Goal: Contribute content

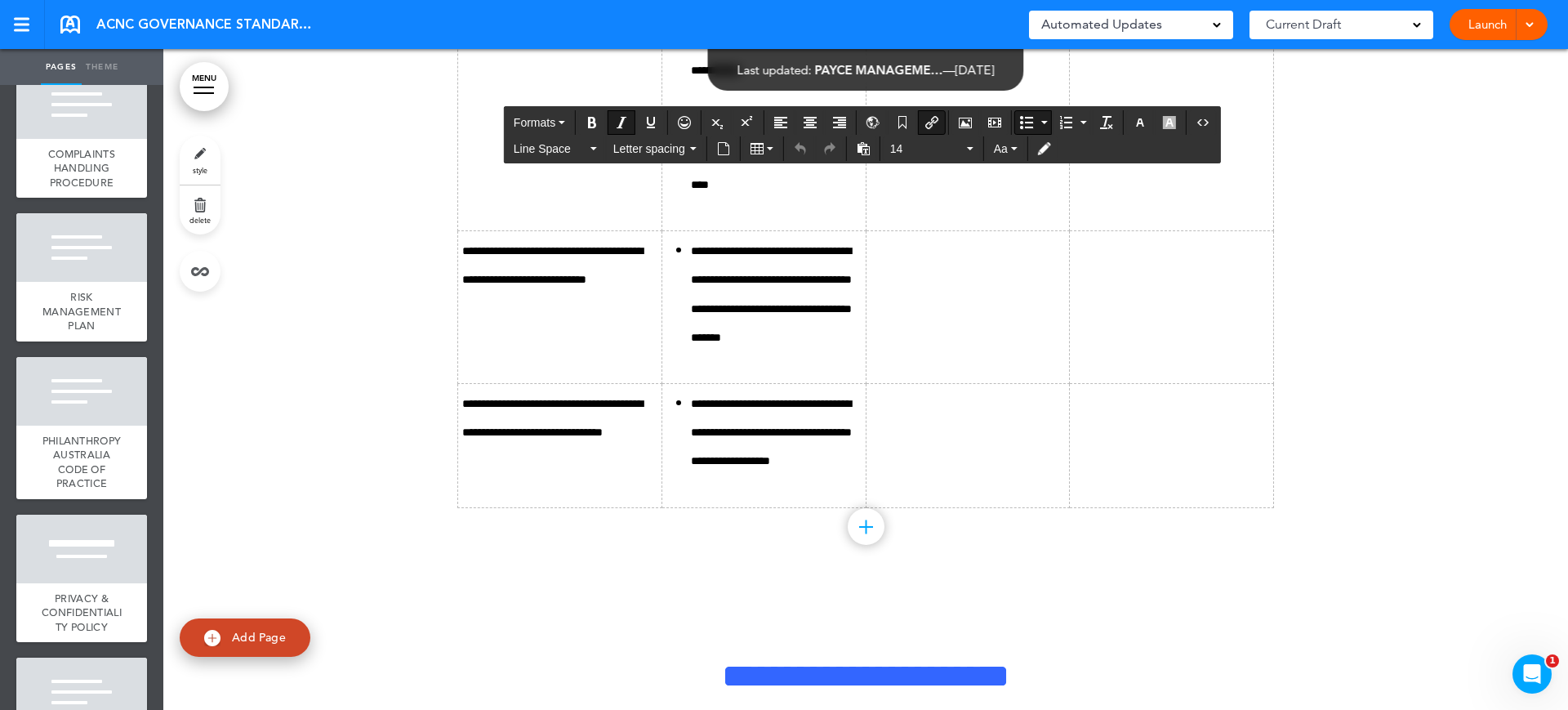
scroll to position [21113, 0]
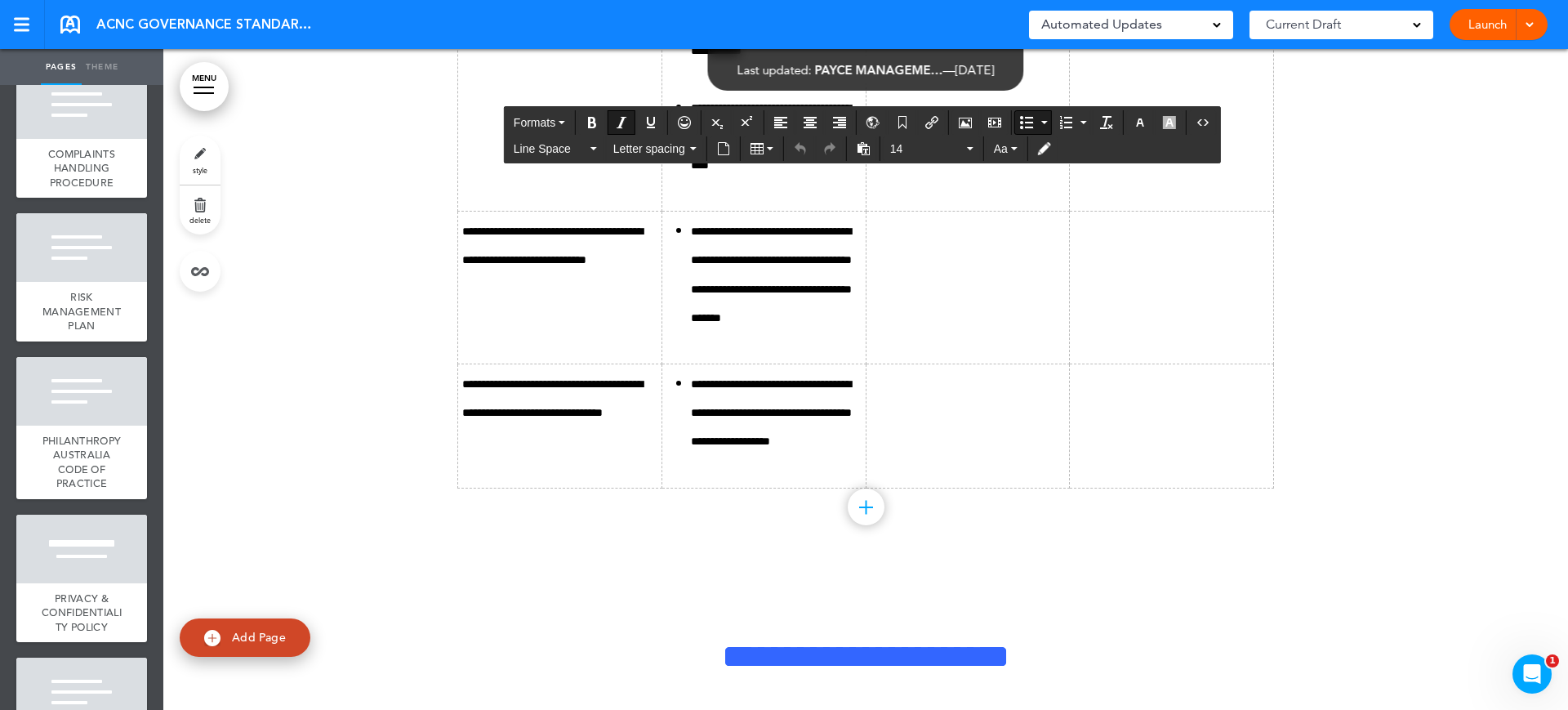
drag, startPoint x: 804, startPoint y: 469, endPoint x: 771, endPoint y: 469, distance: 33.0
click at [724, 144] on icon "Insert document" at bounding box center [724, 149] width 13 height 13
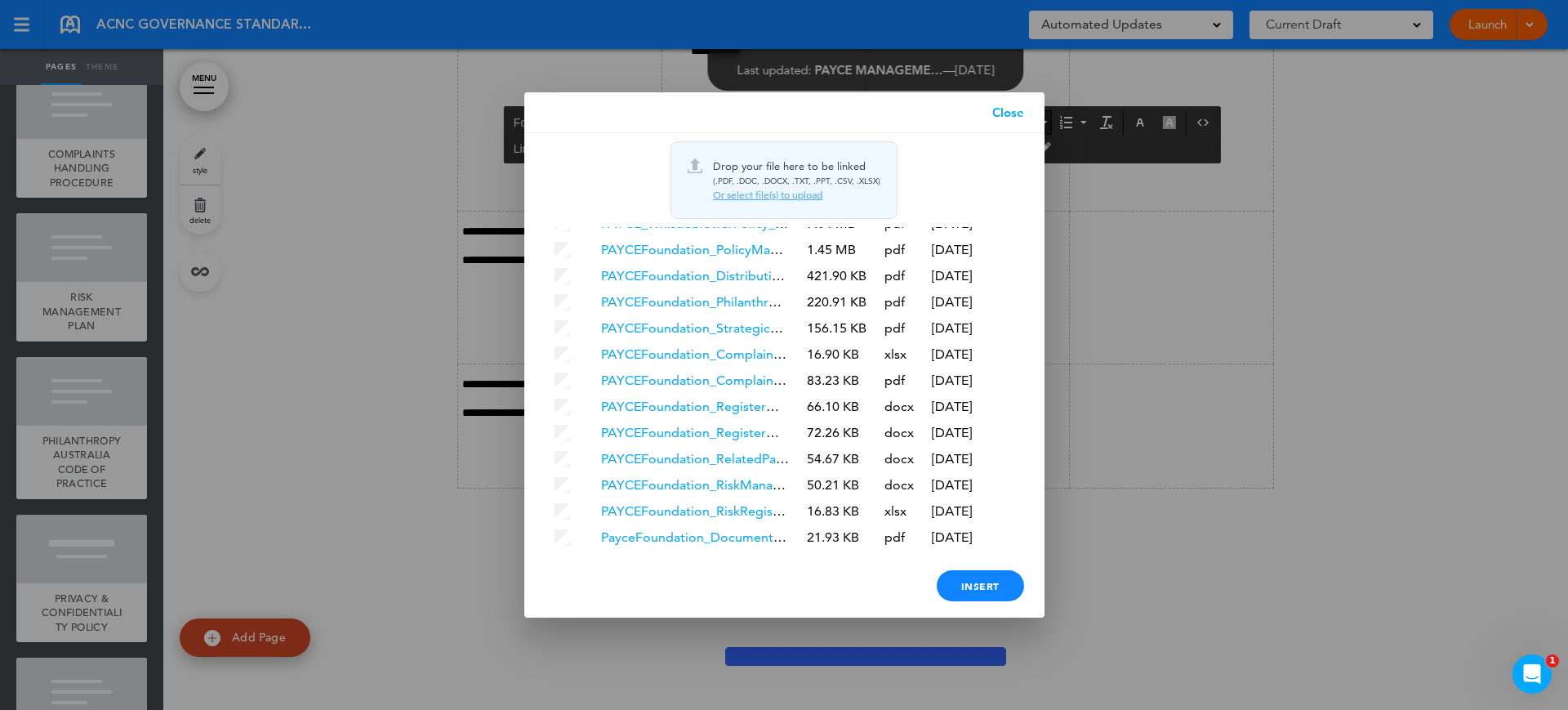
scroll to position [266, 0]
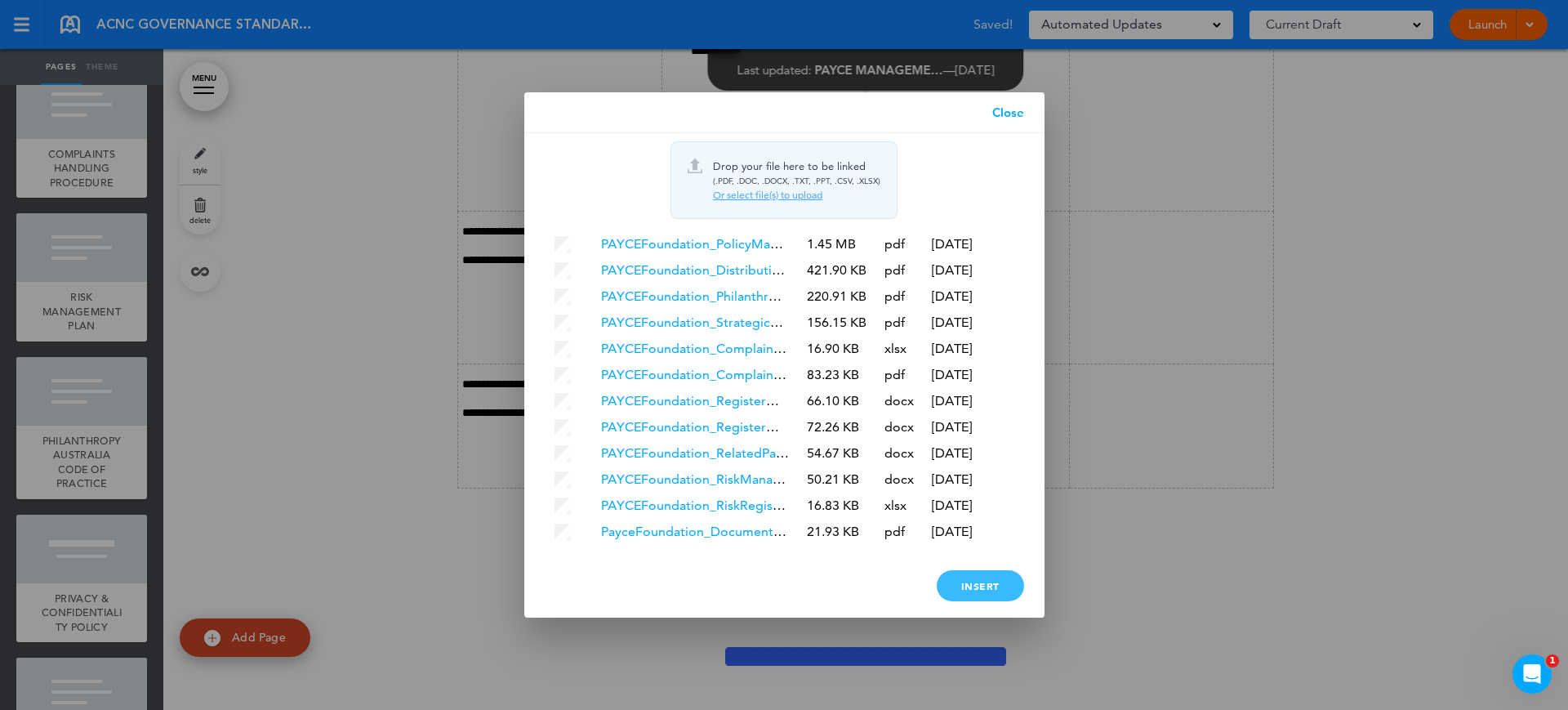
click at [969, 590] on div "Insert" at bounding box center [980, 586] width 88 height 31
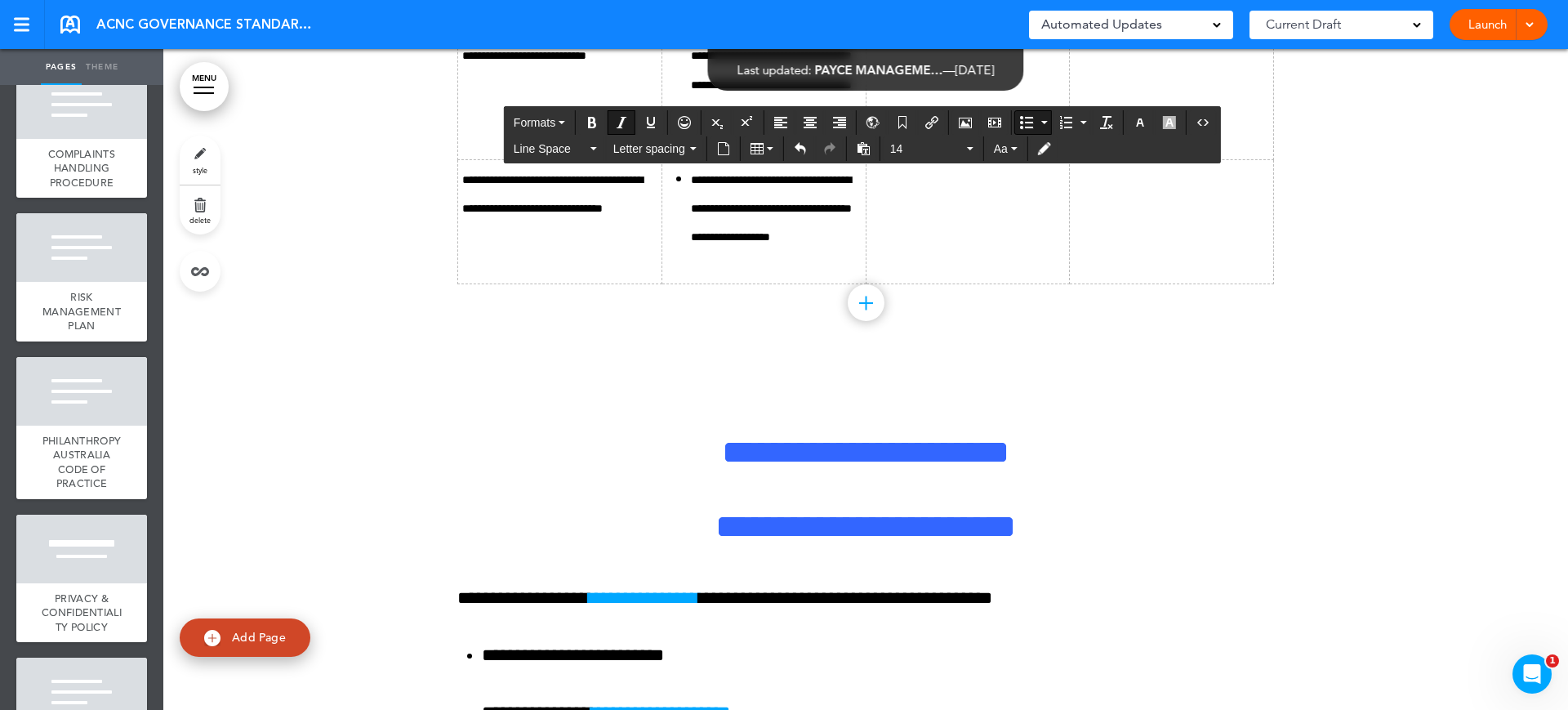
scroll to position [21420, 0]
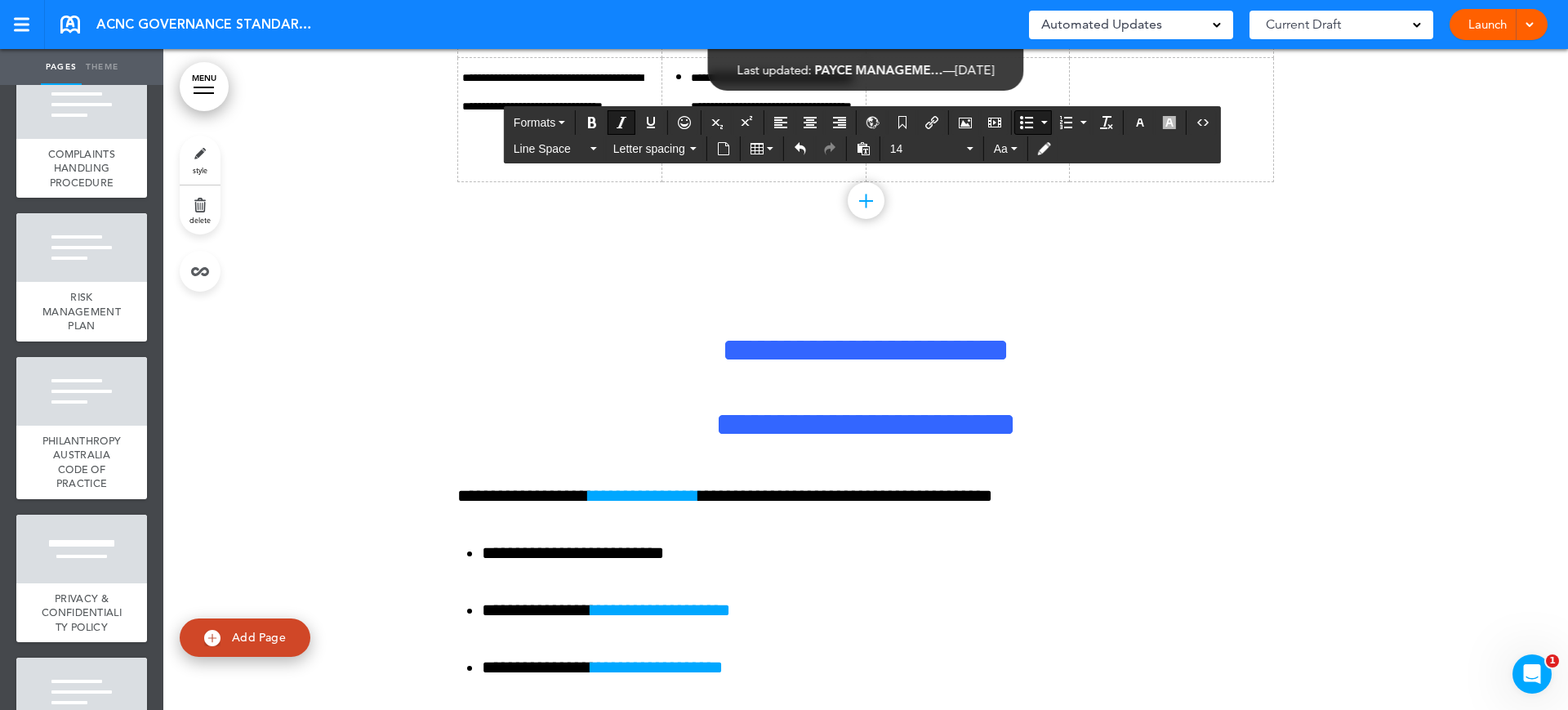
drag, startPoint x: 800, startPoint y: 287, endPoint x: 772, endPoint y: 287, distance: 28.0
click at [720, 145] on icon "Insert document" at bounding box center [724, 149] width 13 height 13
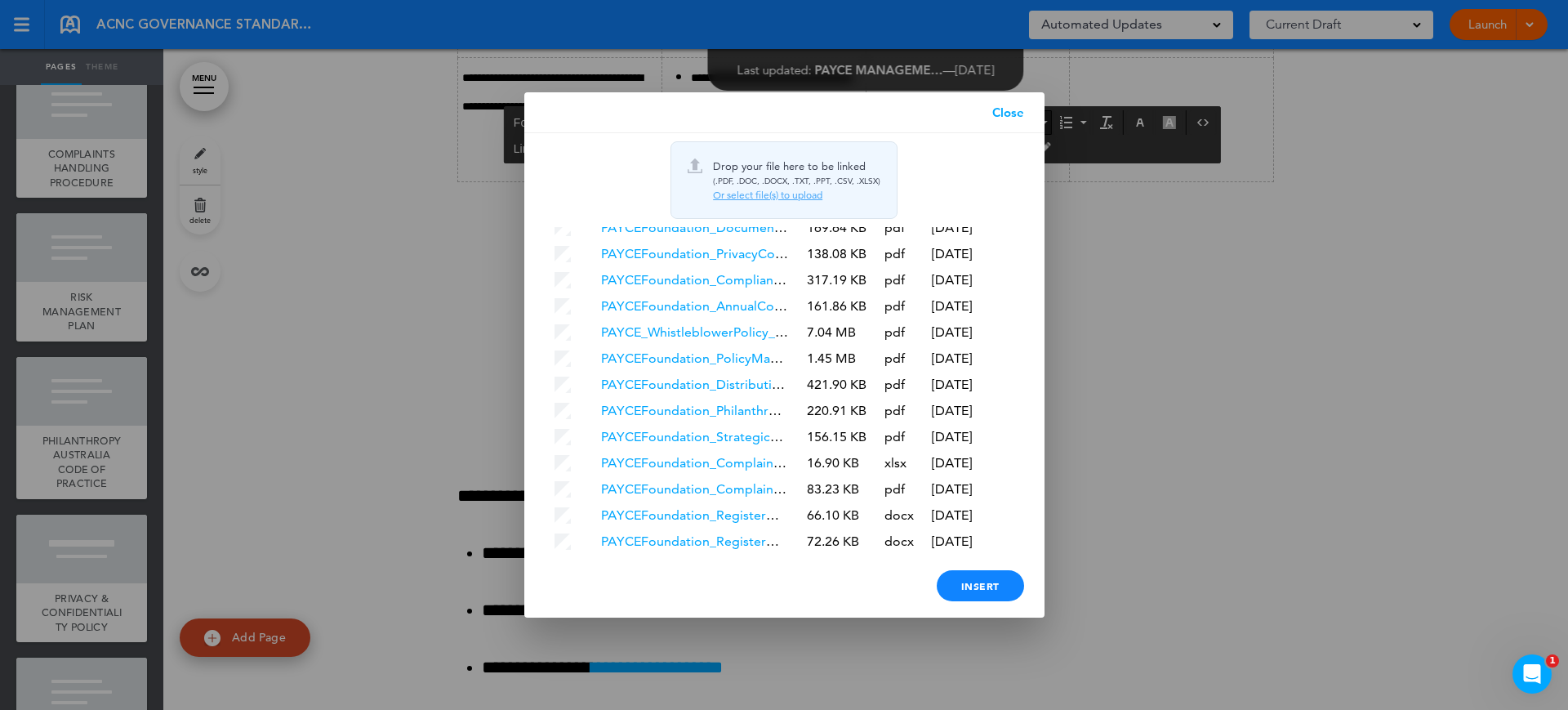
scroll to position [266, 0]
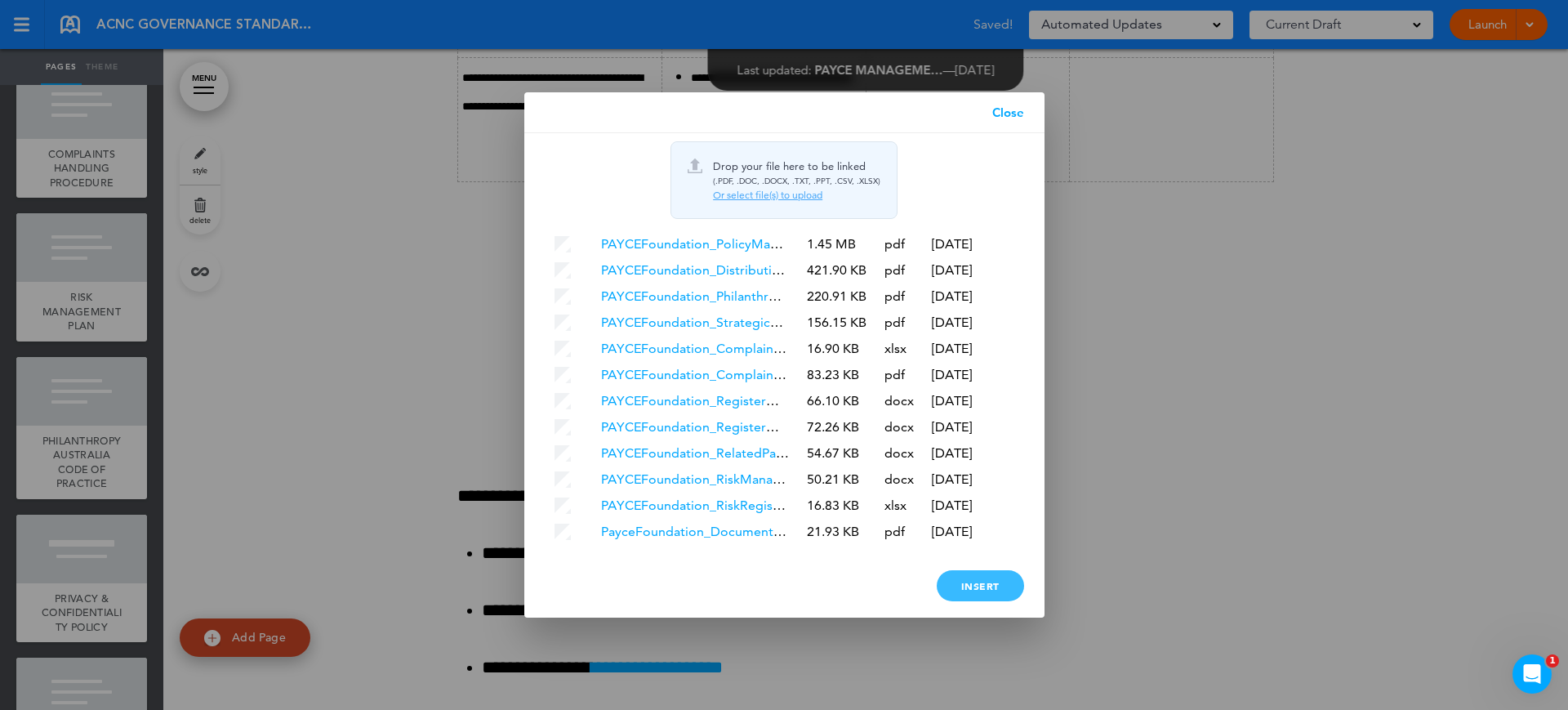
click at [989, 581] on div "Insert" at bounding box center [980, 586] width 88 height 31
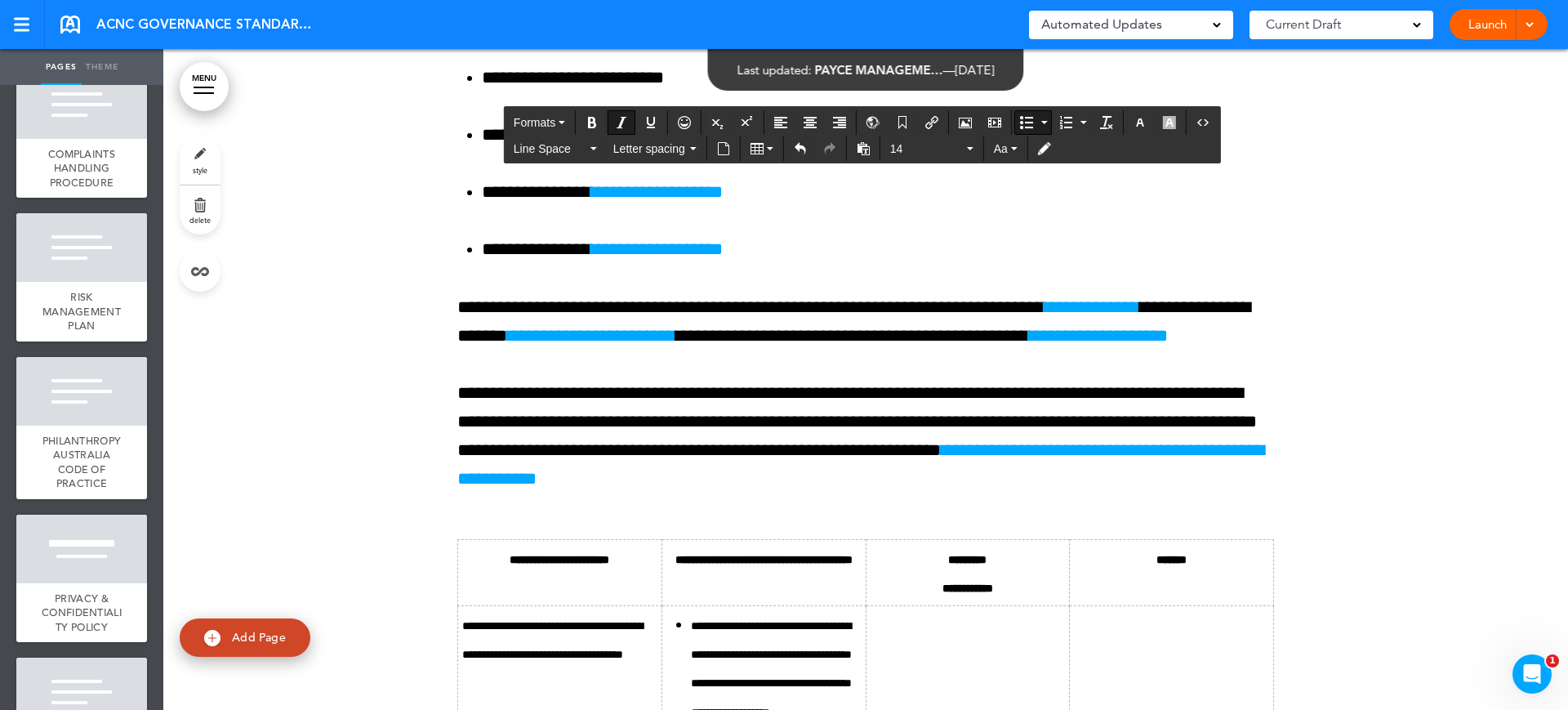
scroll to position [21931, 0]
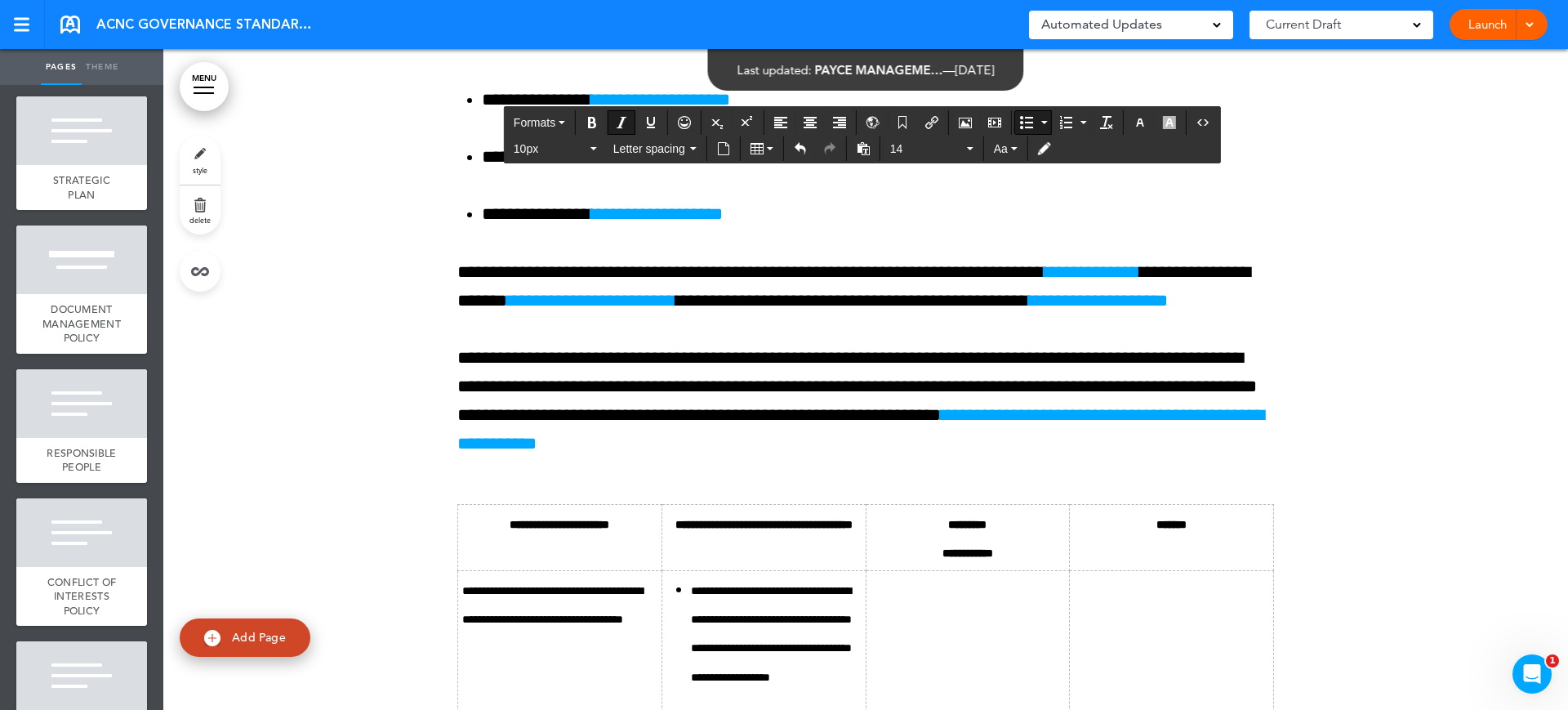
scroll to position [2216, 0]
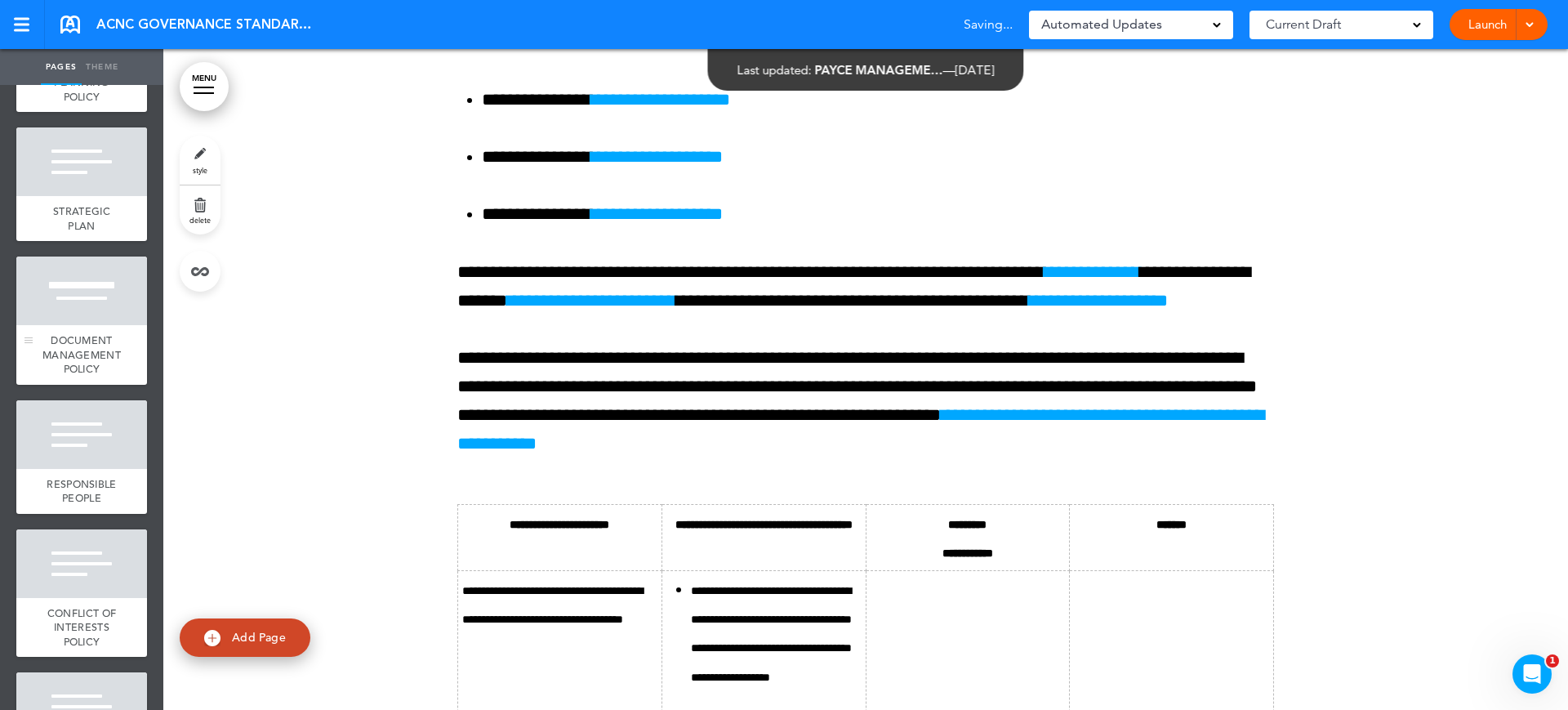
click at [109, 323] on div at bounding box center [82, 291] width 131 height 68
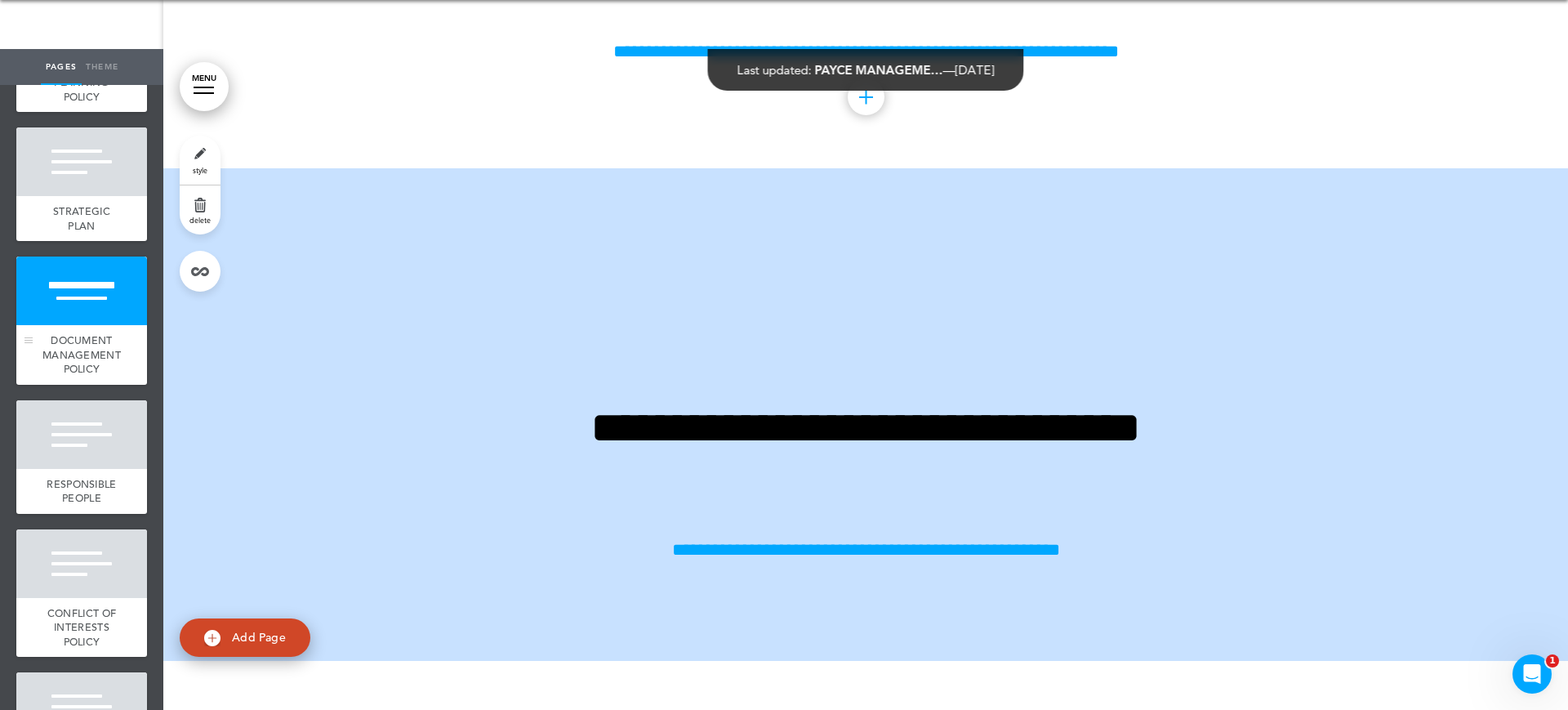
scroll to position [29043, 0]
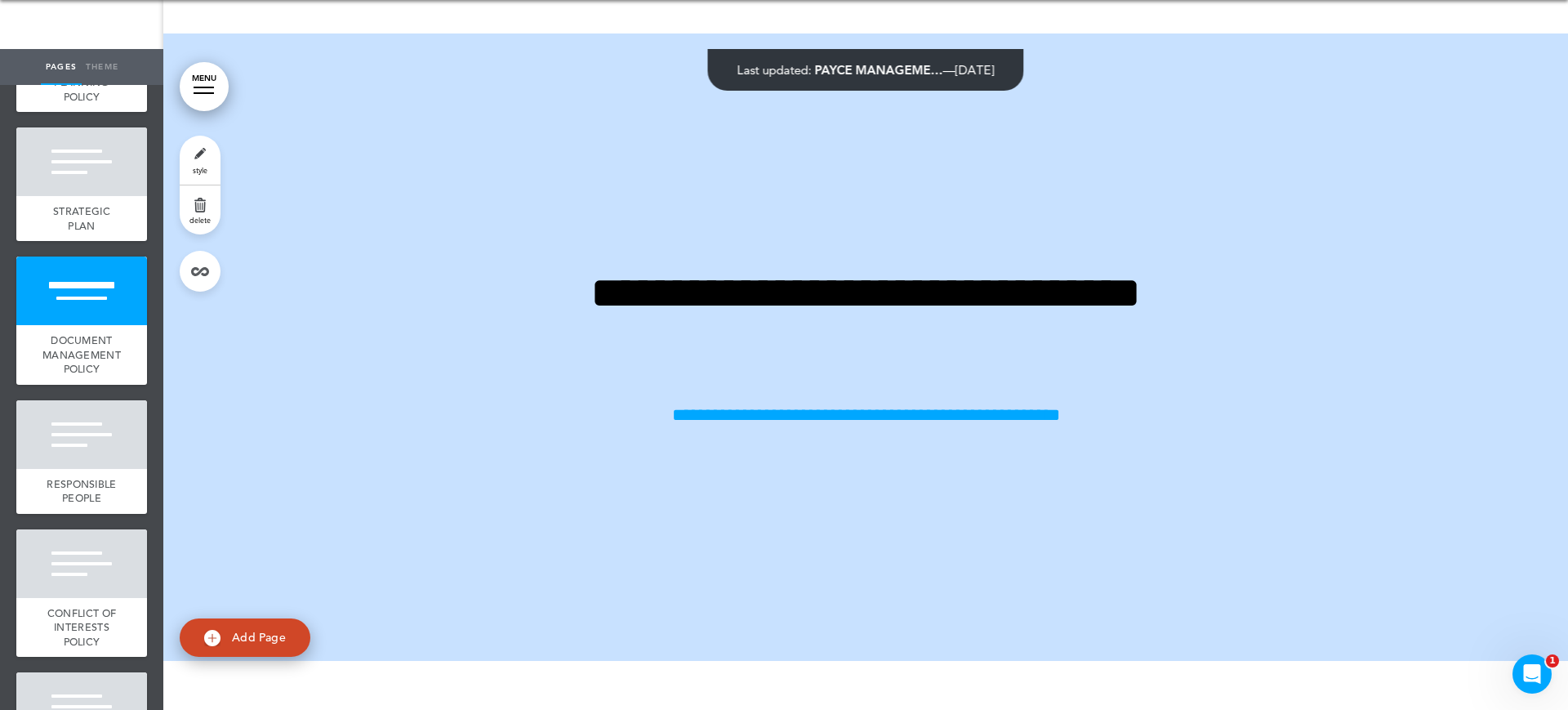
click at [84, 453] on div at bounding box center [82, 435] width 131 height 68
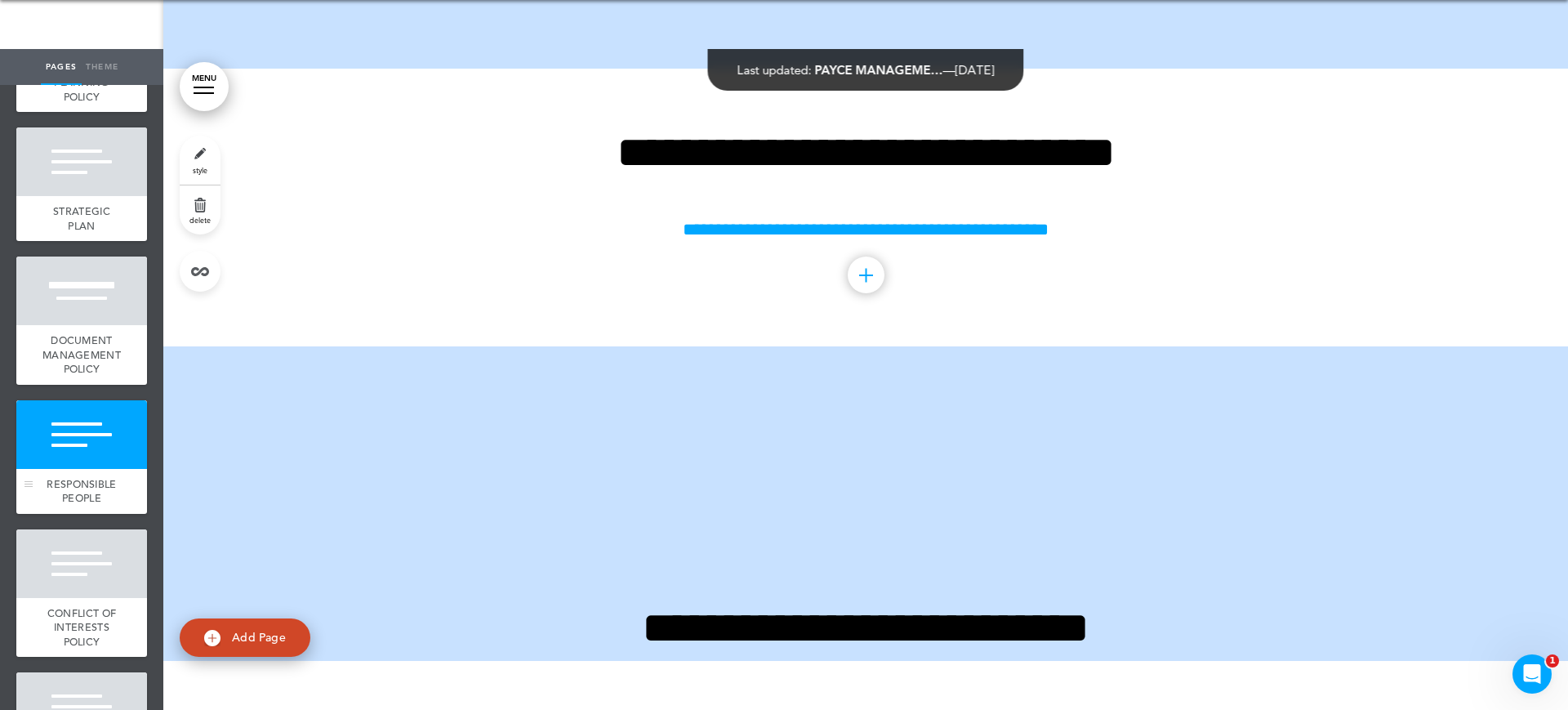
scroll to position [29703, 0]
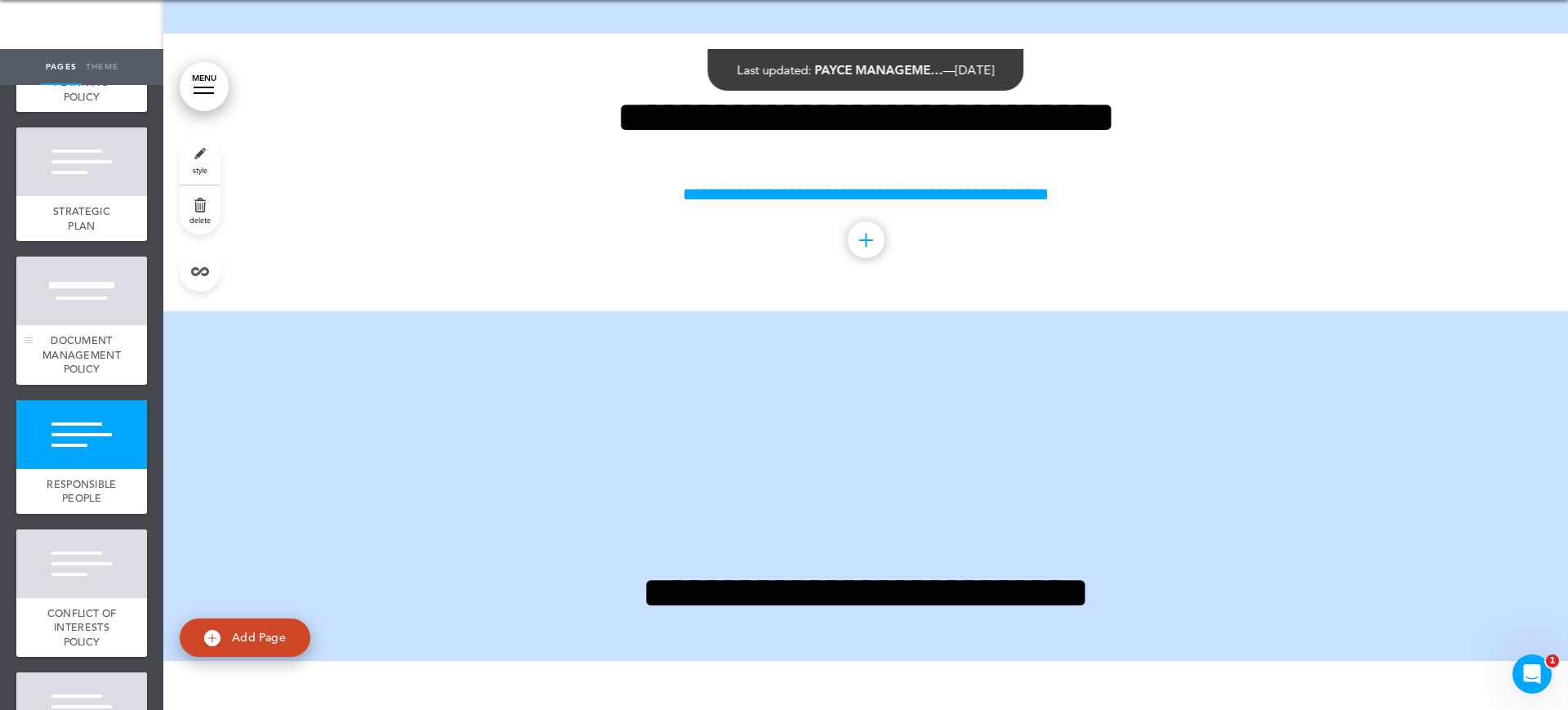
click at [86, 370] on span "DOCUMENT MANAGEMENT POLICY" at bounding box center [81, 355] width 78 height 42
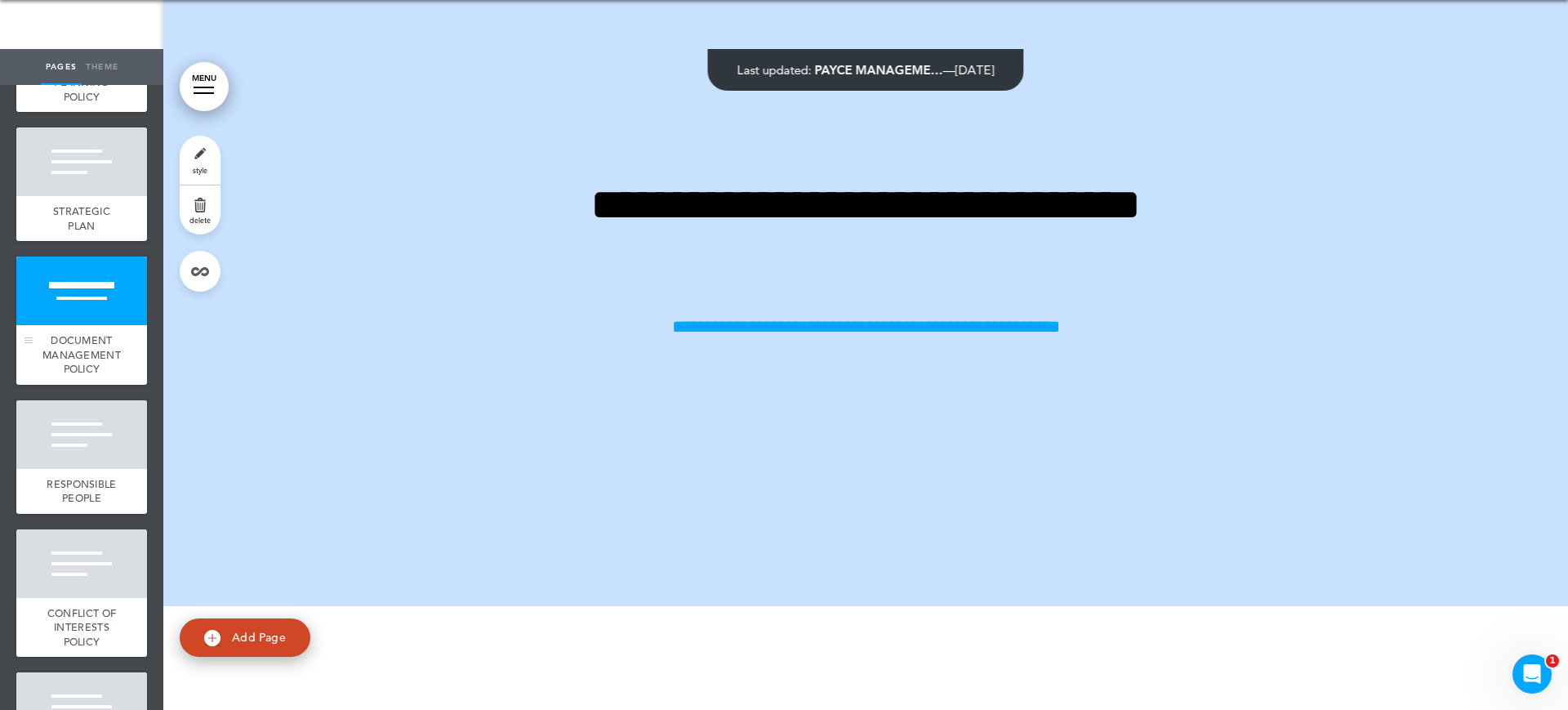
scroll to position [29043, 0]
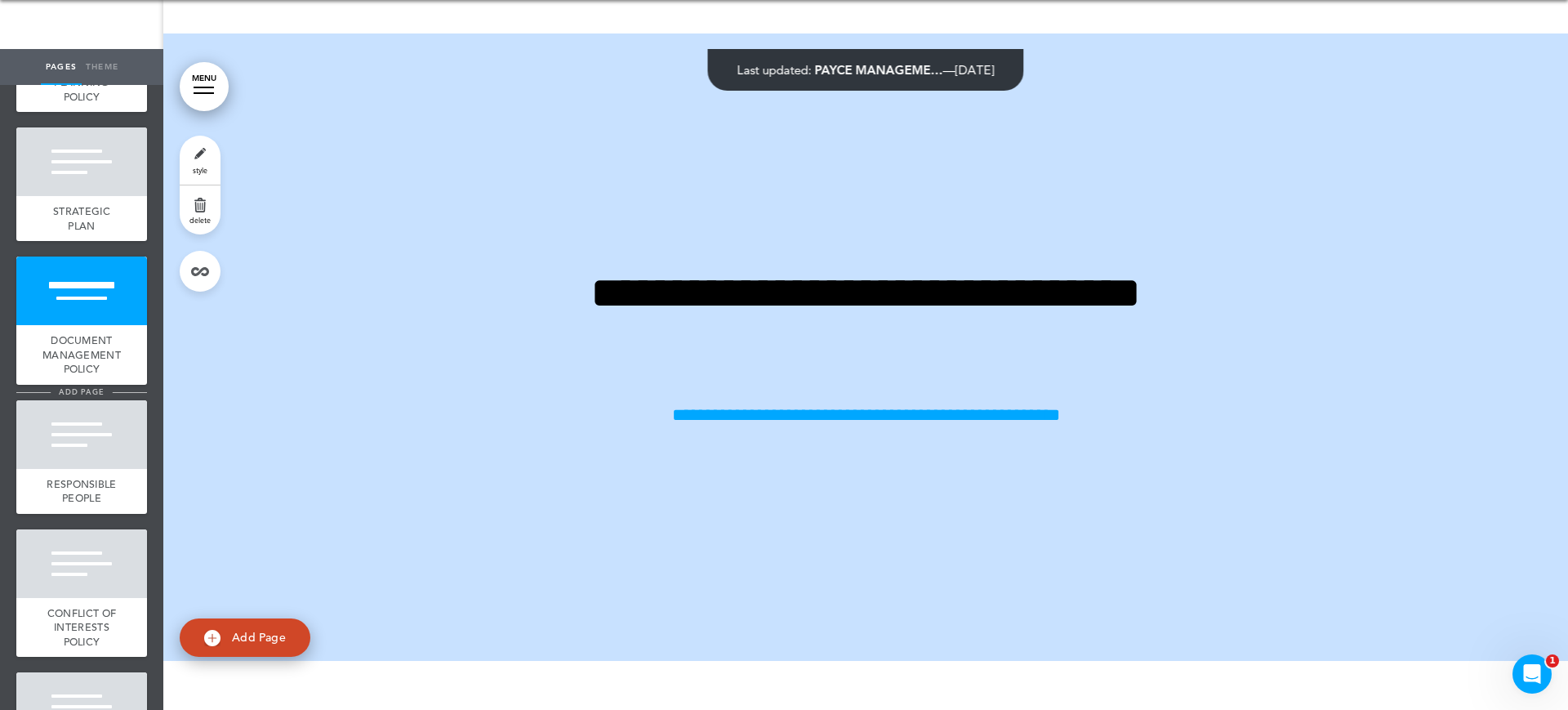
click at [85, 397] on span "add page" at bounding box center [81, 392] width 61 height 11
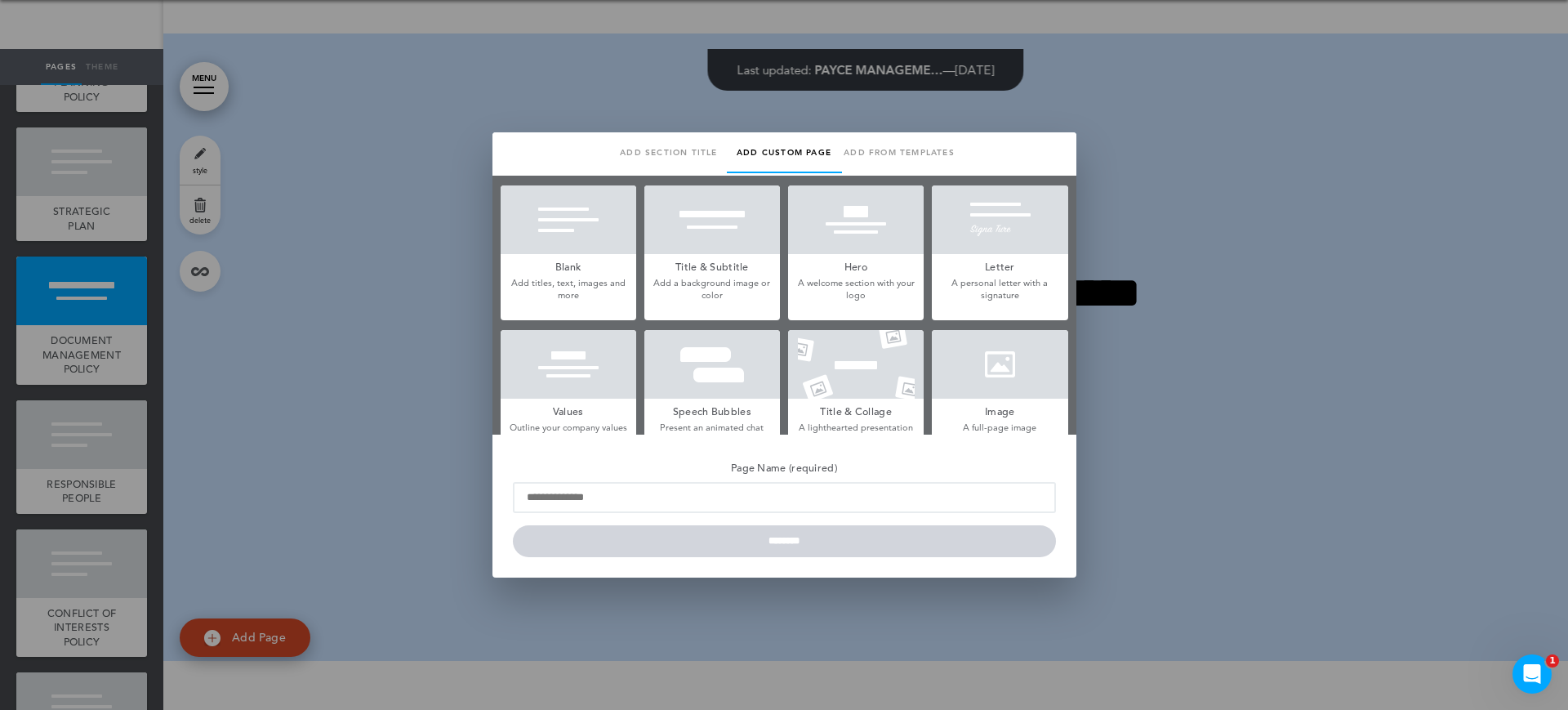
click at [579, 211] on div at bounding box center [568, 220] width 136 height 68
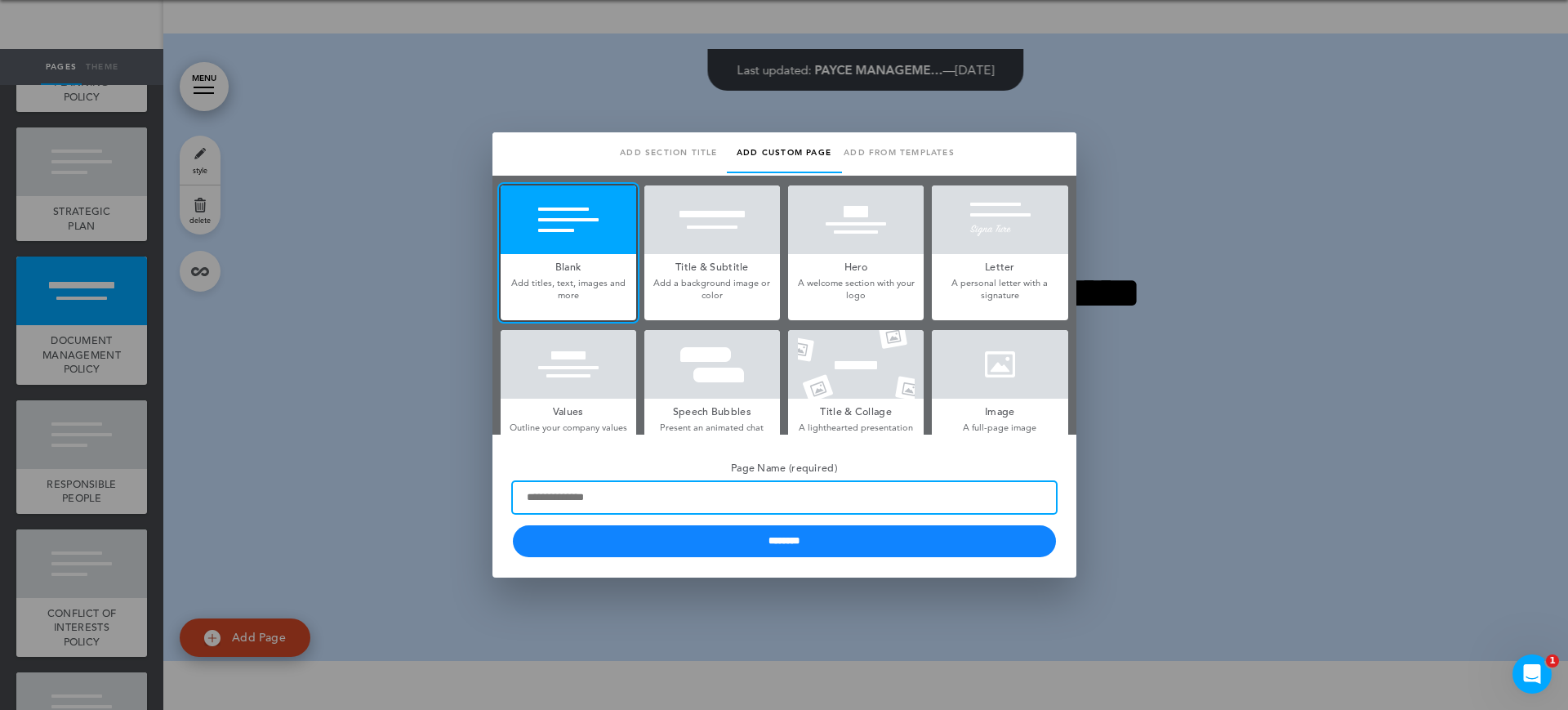
click at [688, 497] on input "Page Name (required)" at bounding box center [784, 498] width 543 height 31
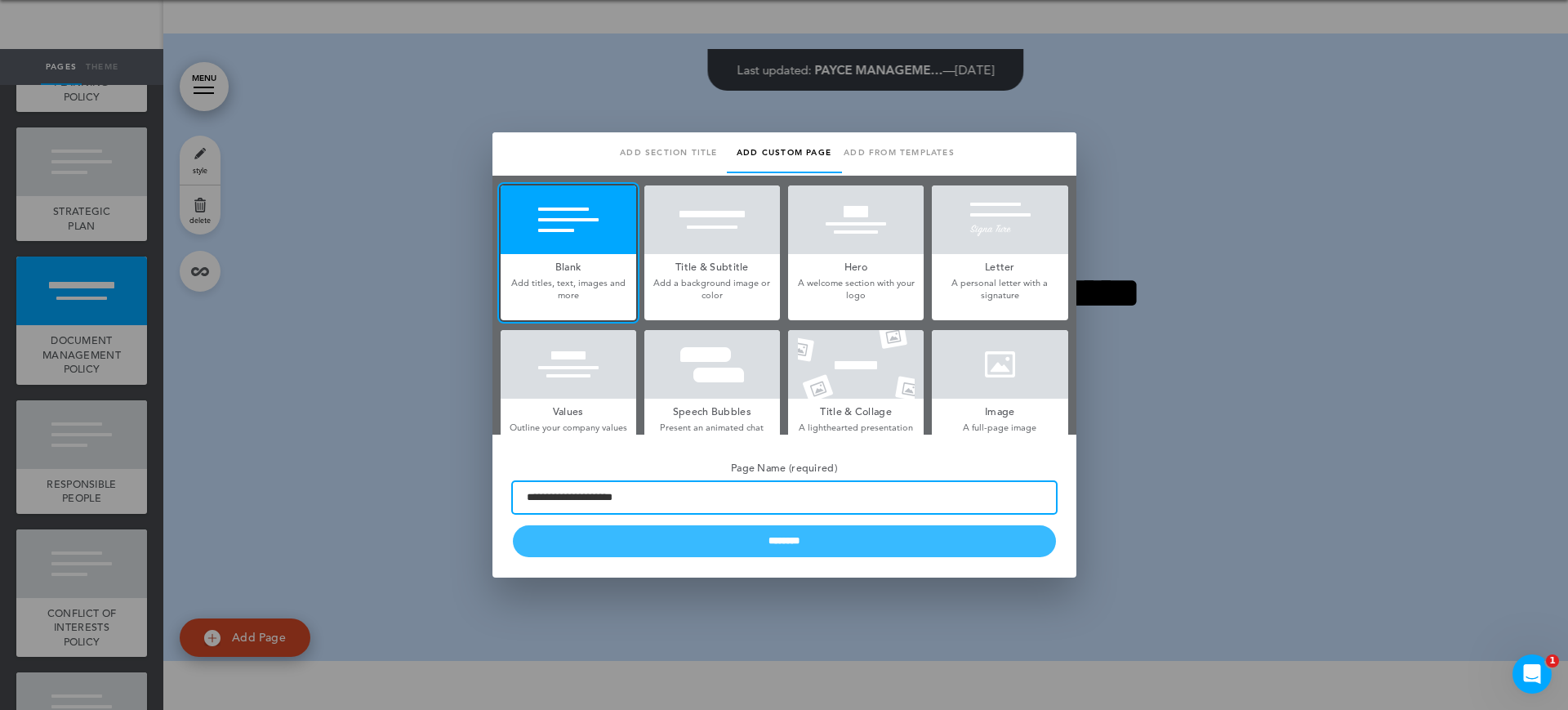
type input "**********"
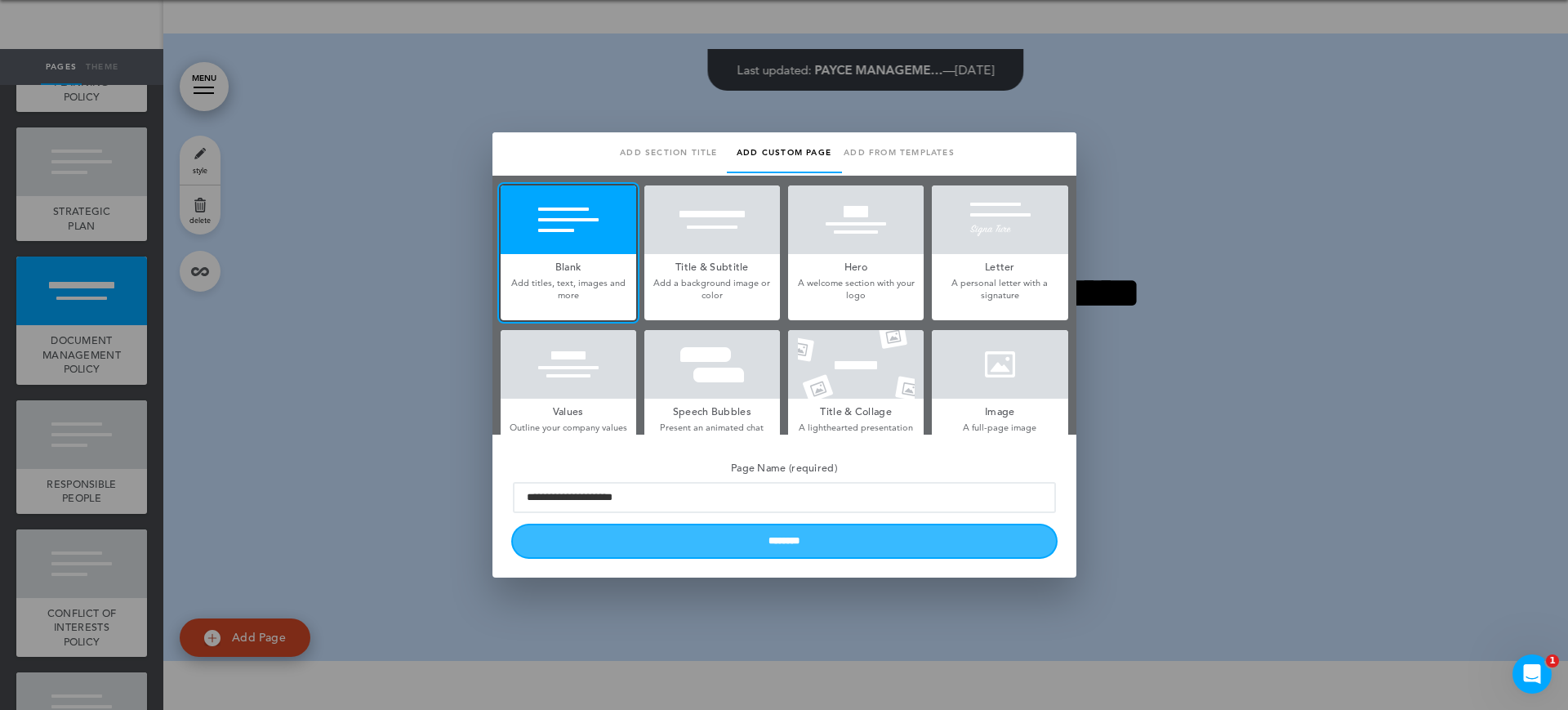
click at [708, 545] on input "********" at bounding box center [784, 541] width 543 height 32
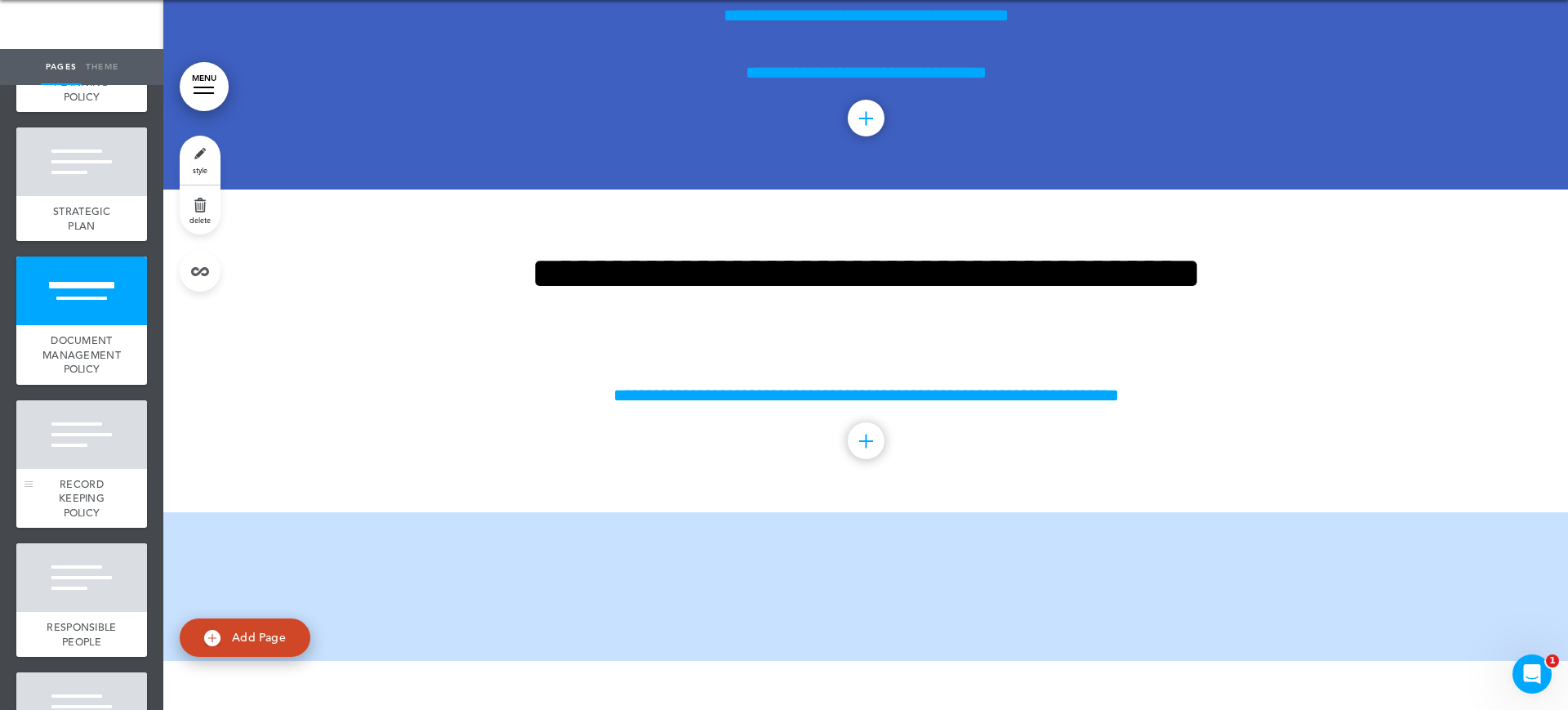
click at [43, 467] on div at bounding box center [82, 435] width 131 height 68
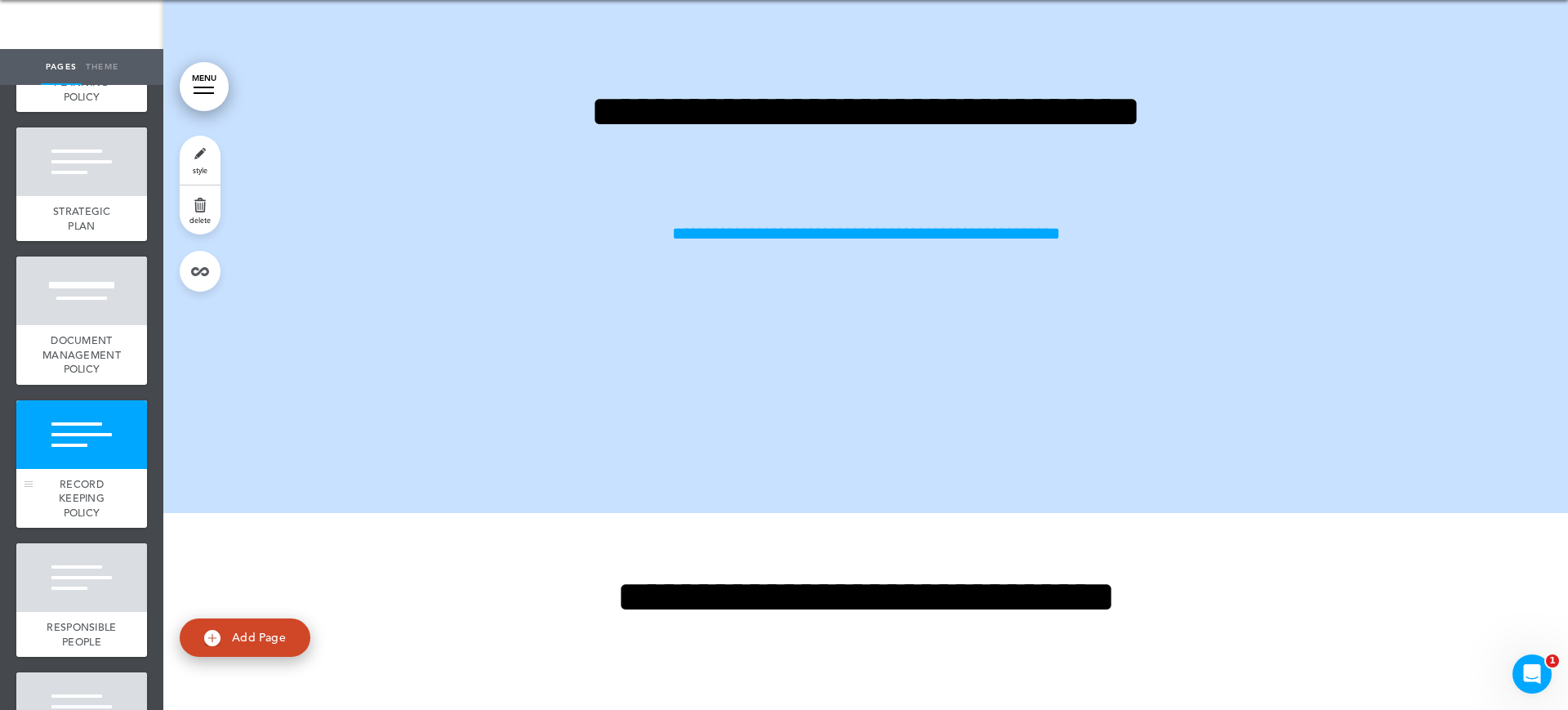
scroll to position [29703, 0]
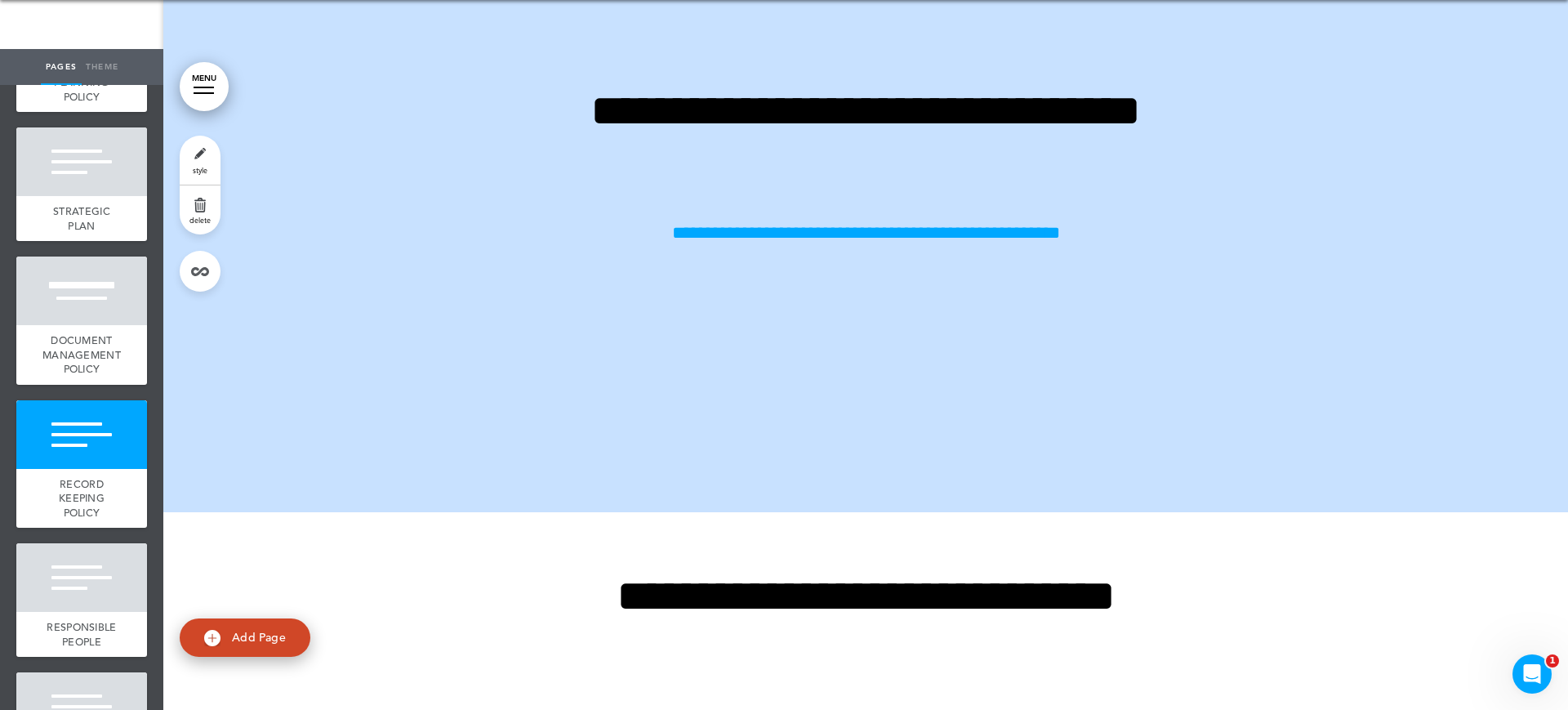
click at [201, 150] on link "style" at bounding box center [200, 160] width 41 height 49
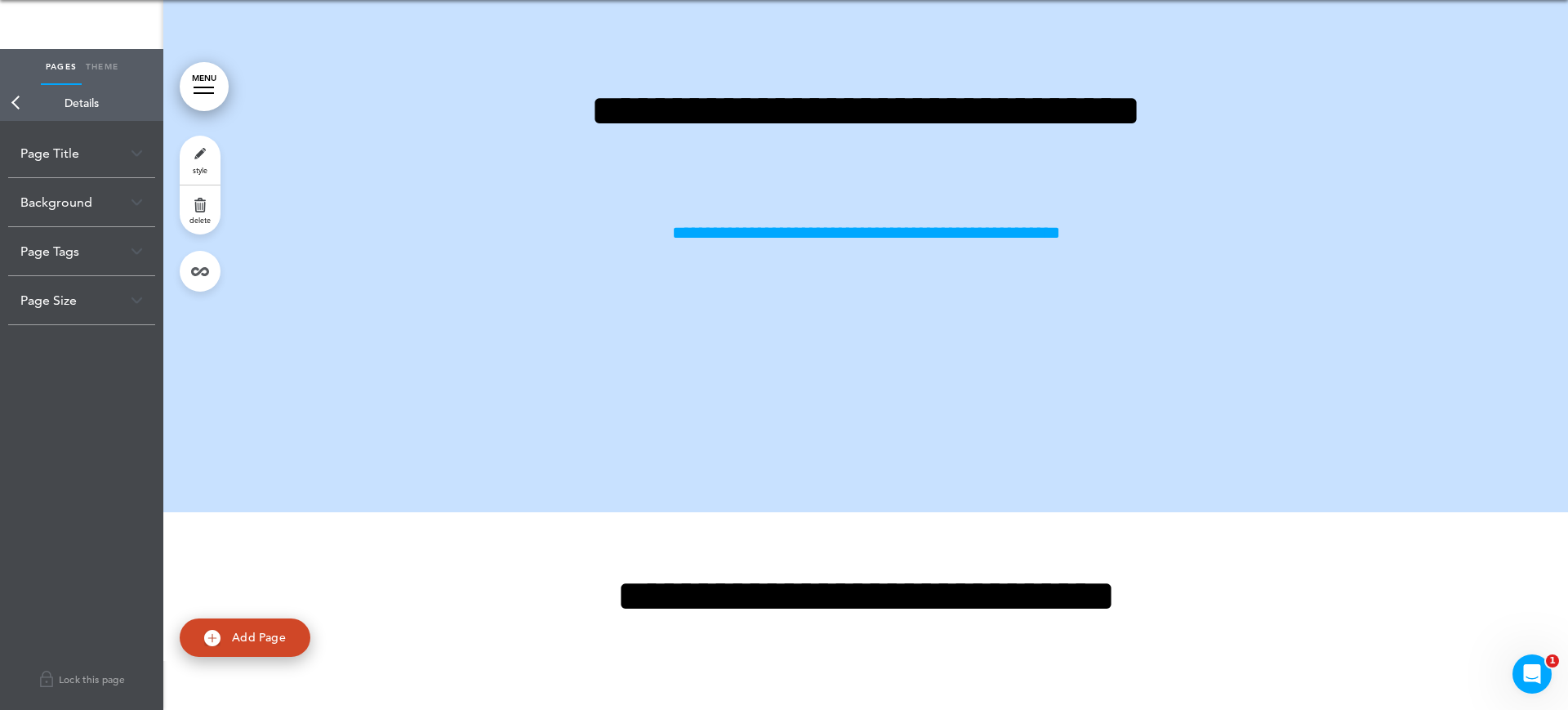
click at [67, 216] on div "Background" at bounding box center [81, 202] width 147 height 48
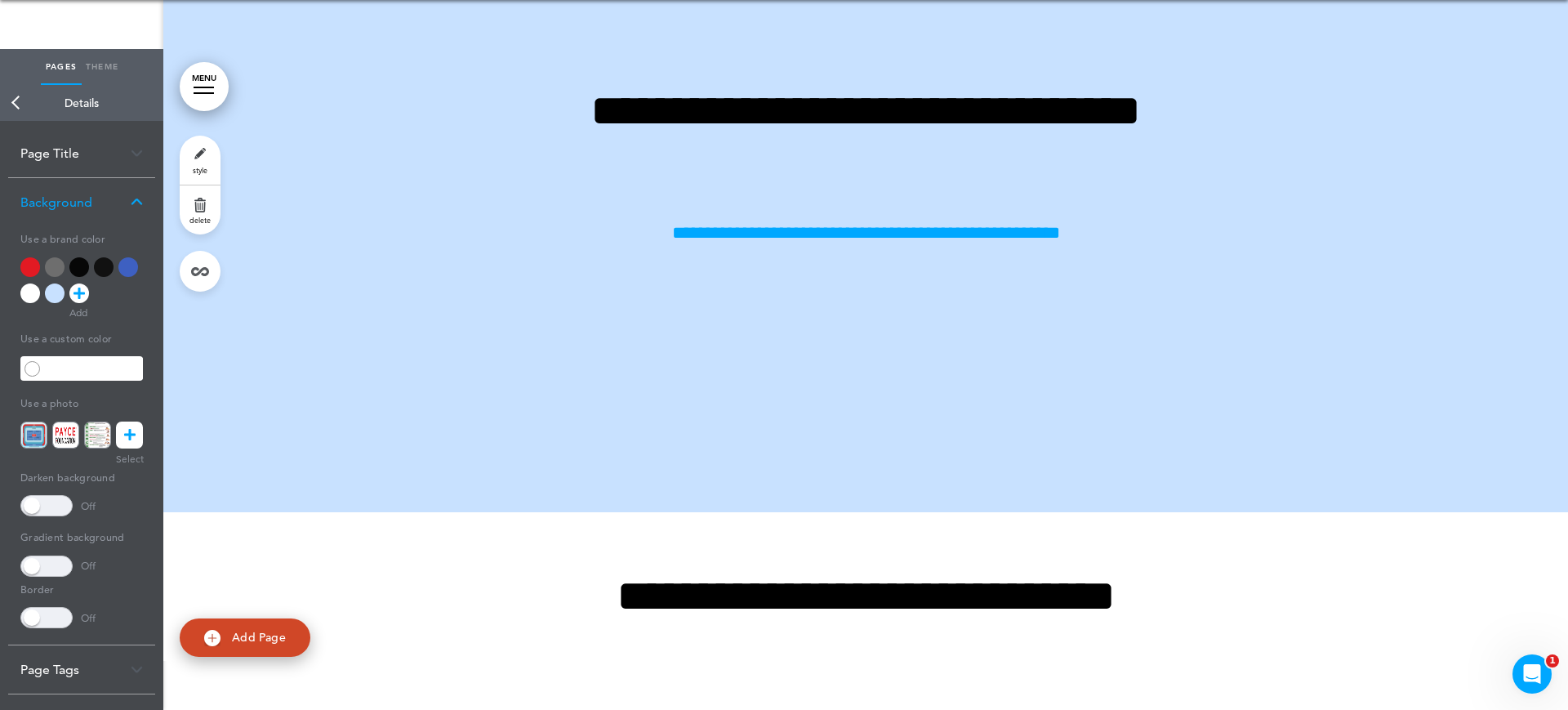
click at [54, 292] on div at bounding box center [54, 293] width 19 height 19
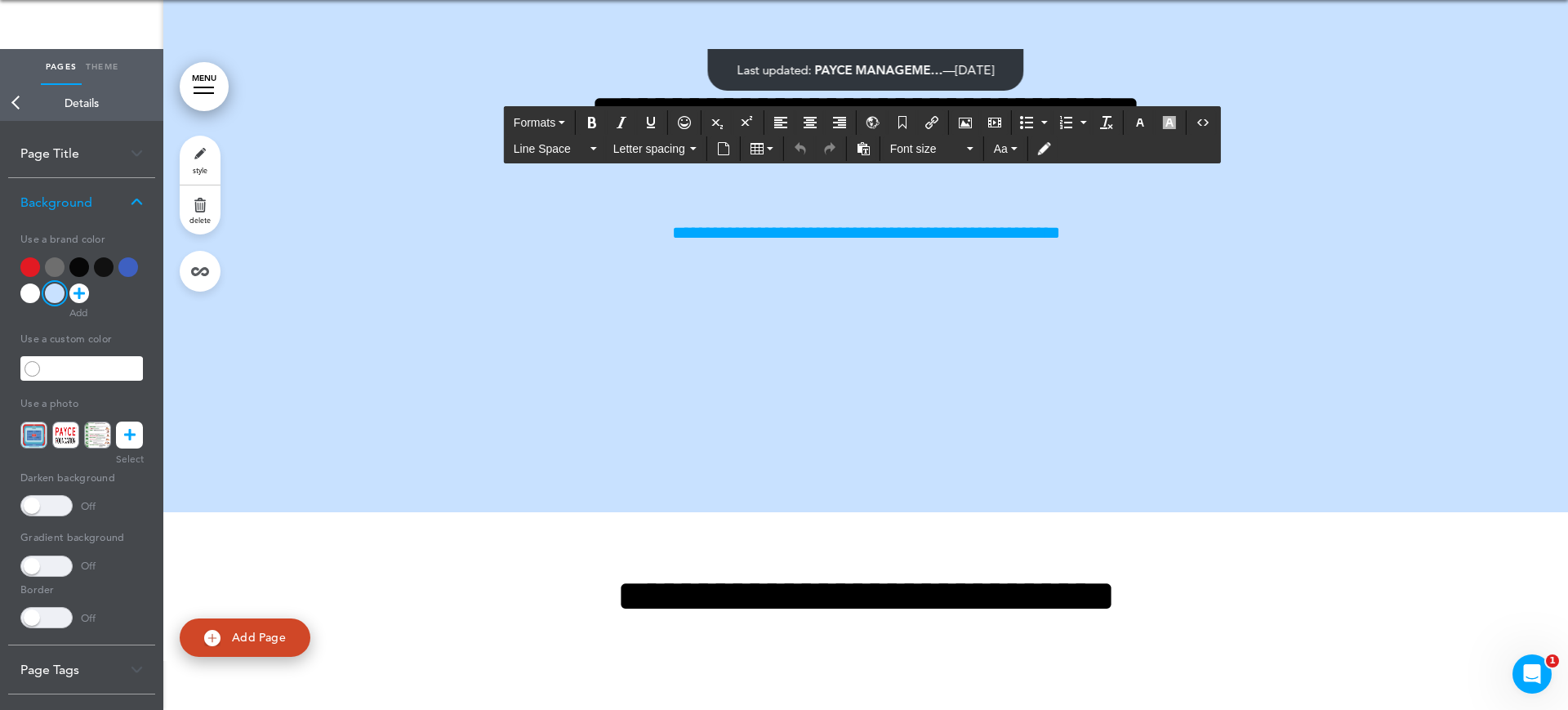
drag, startPoint x: 729, startPoint y: 103, endPoint x: 1188, endPoint y: 102, distance: 459.0
drag, startPoint x: 1201, startPoint y: 362, endPoint x: 441, endPoint y: 170, distance: 783.9
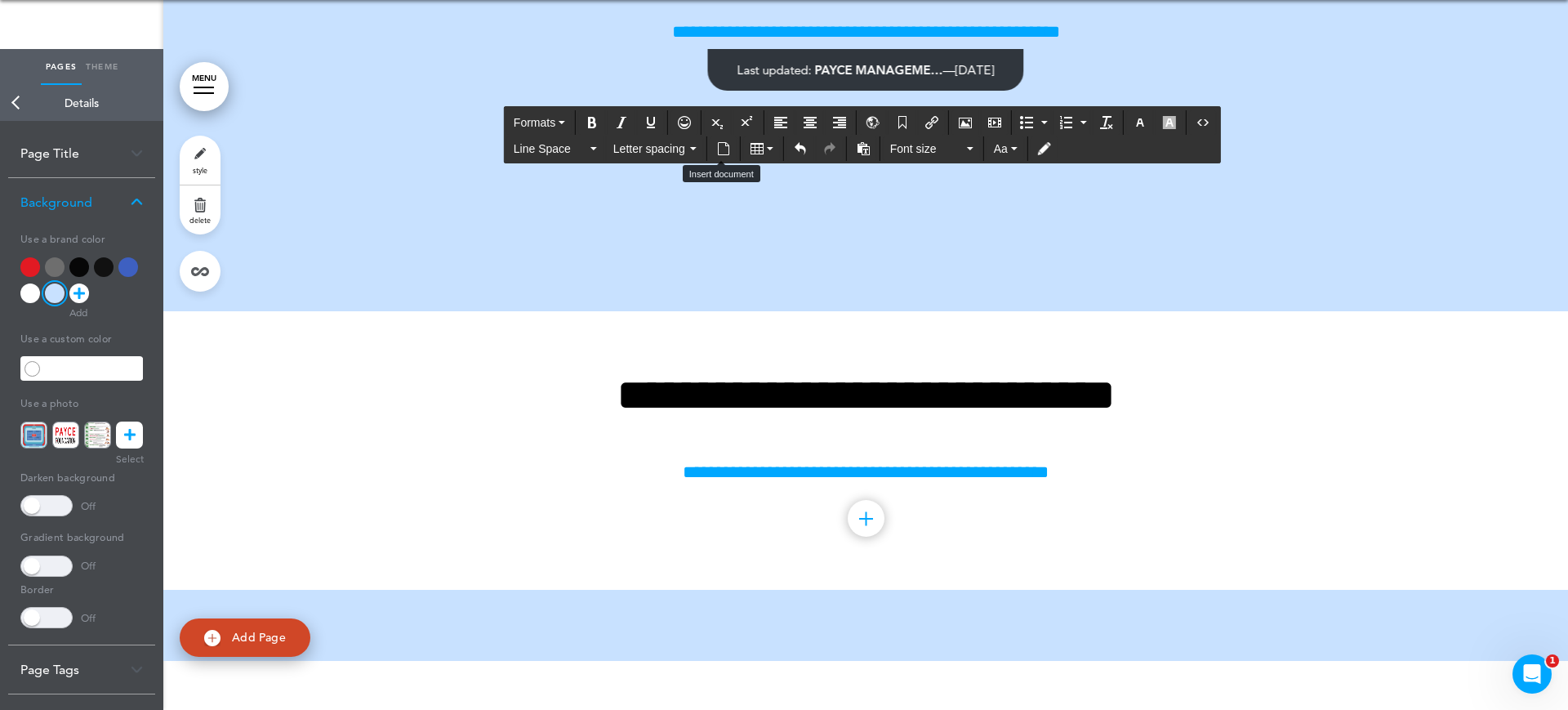
click at [719, 150] on icon "Insert document" at bounding box center [724, 149] width 13 height 13
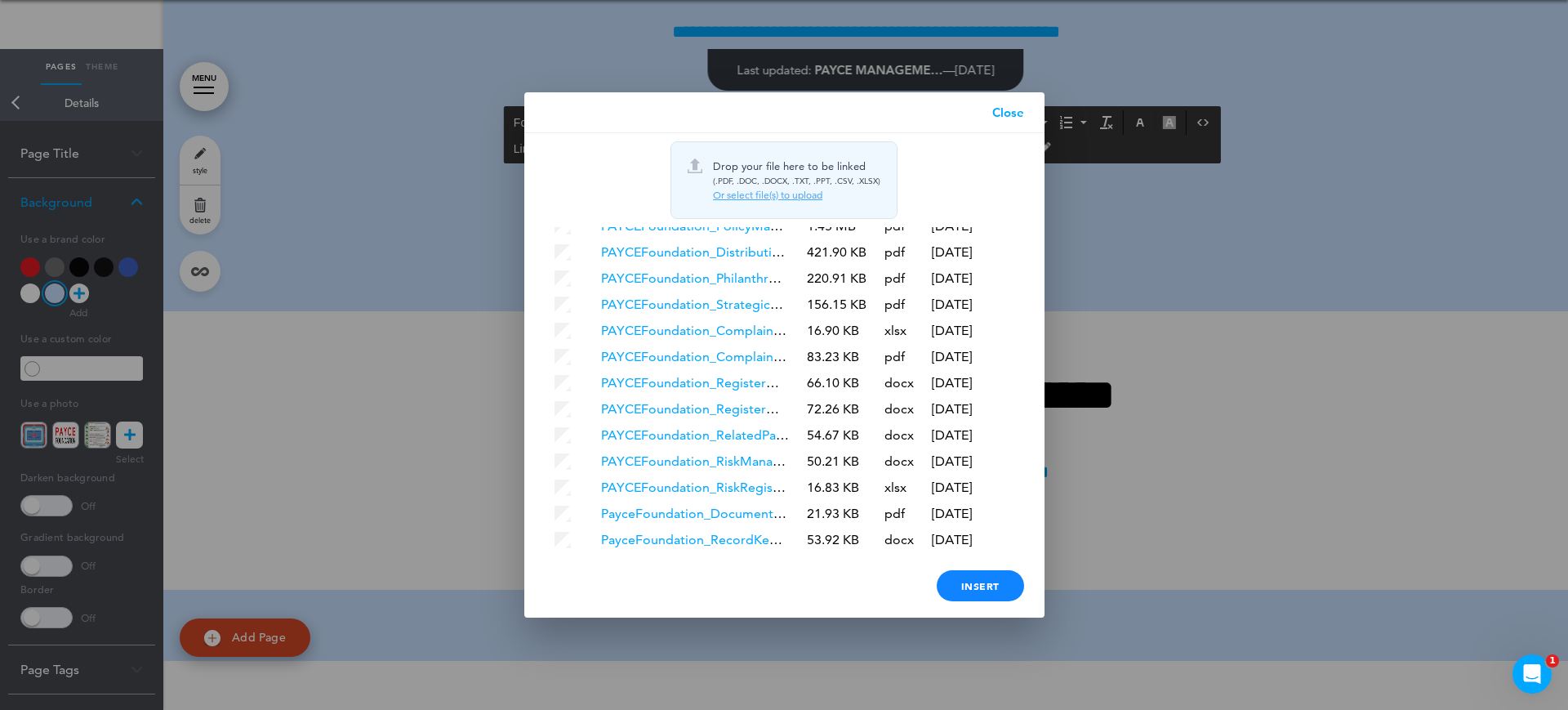
scroll to position [293, 0]
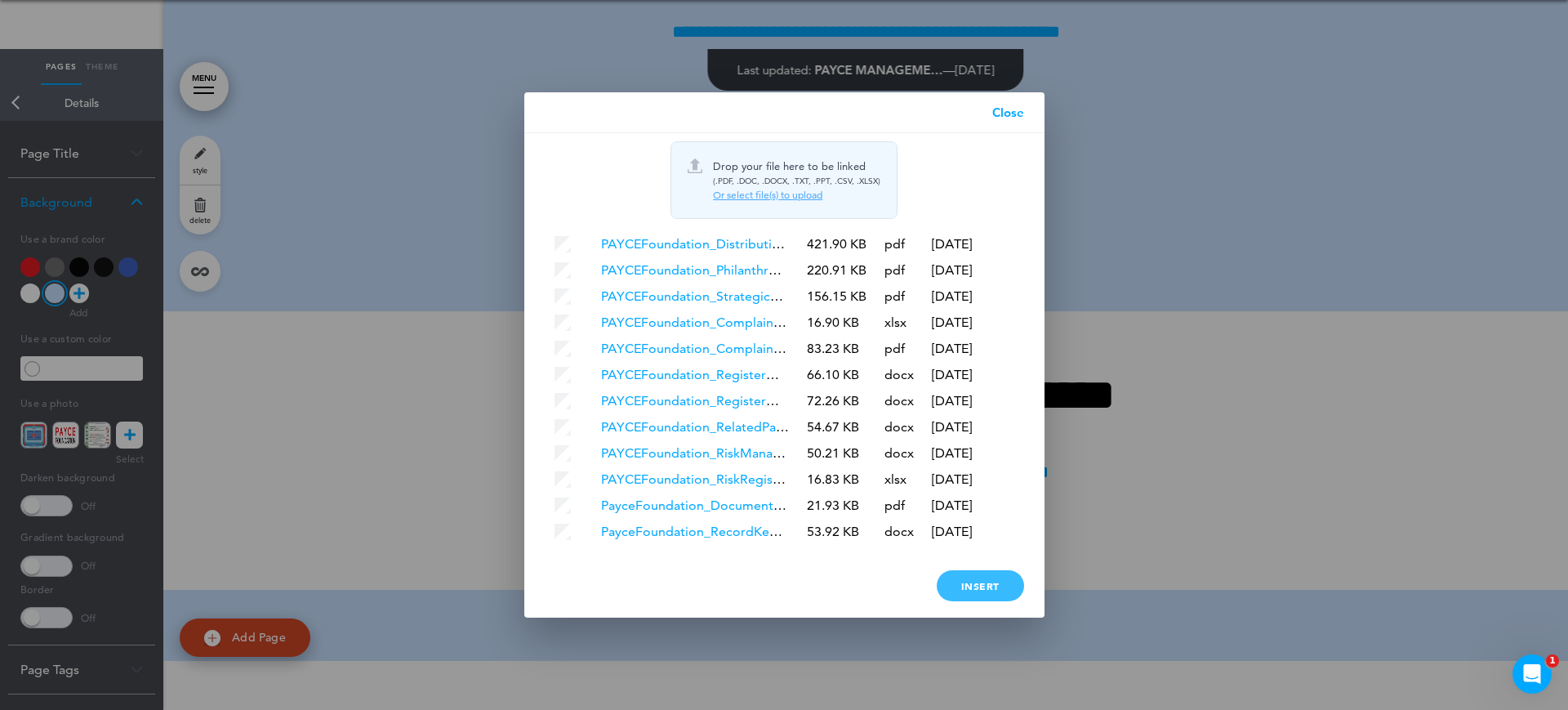
click at [965, 599] on div "Insert" at bounding box center [980, 586] width 88 height 31
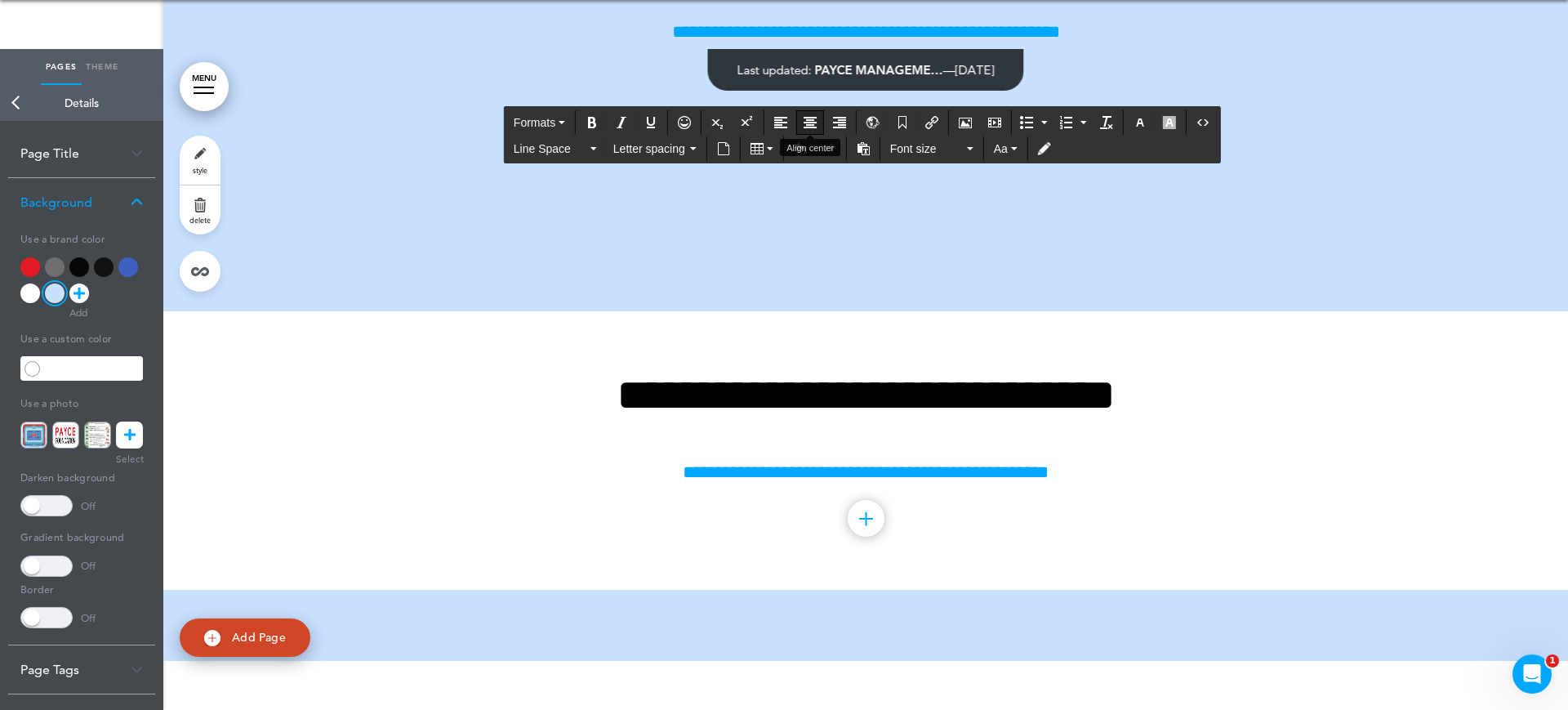
click at [817, 125] on icon "Align center" at bounding box center [810, 123] width 13 height 13
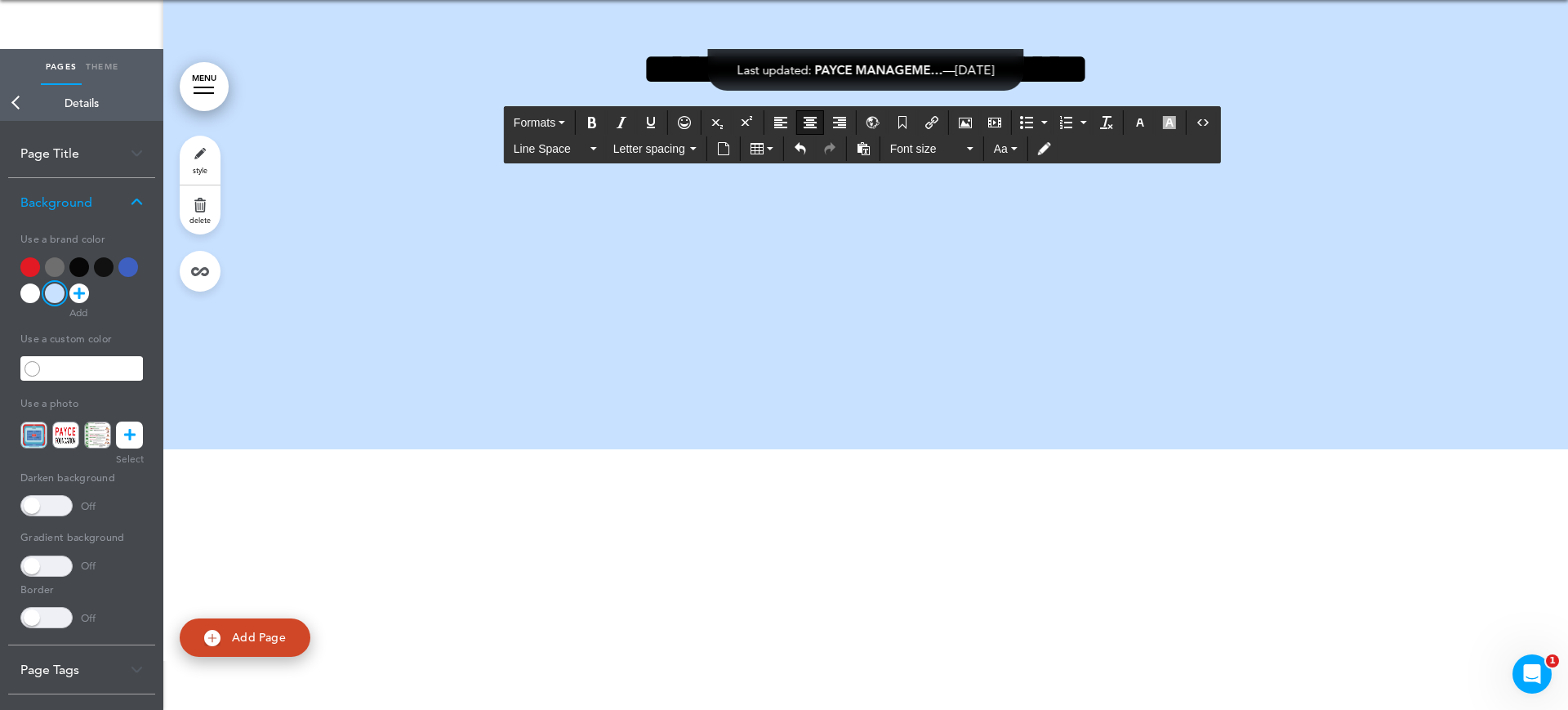
scroll to position [30622, 0]
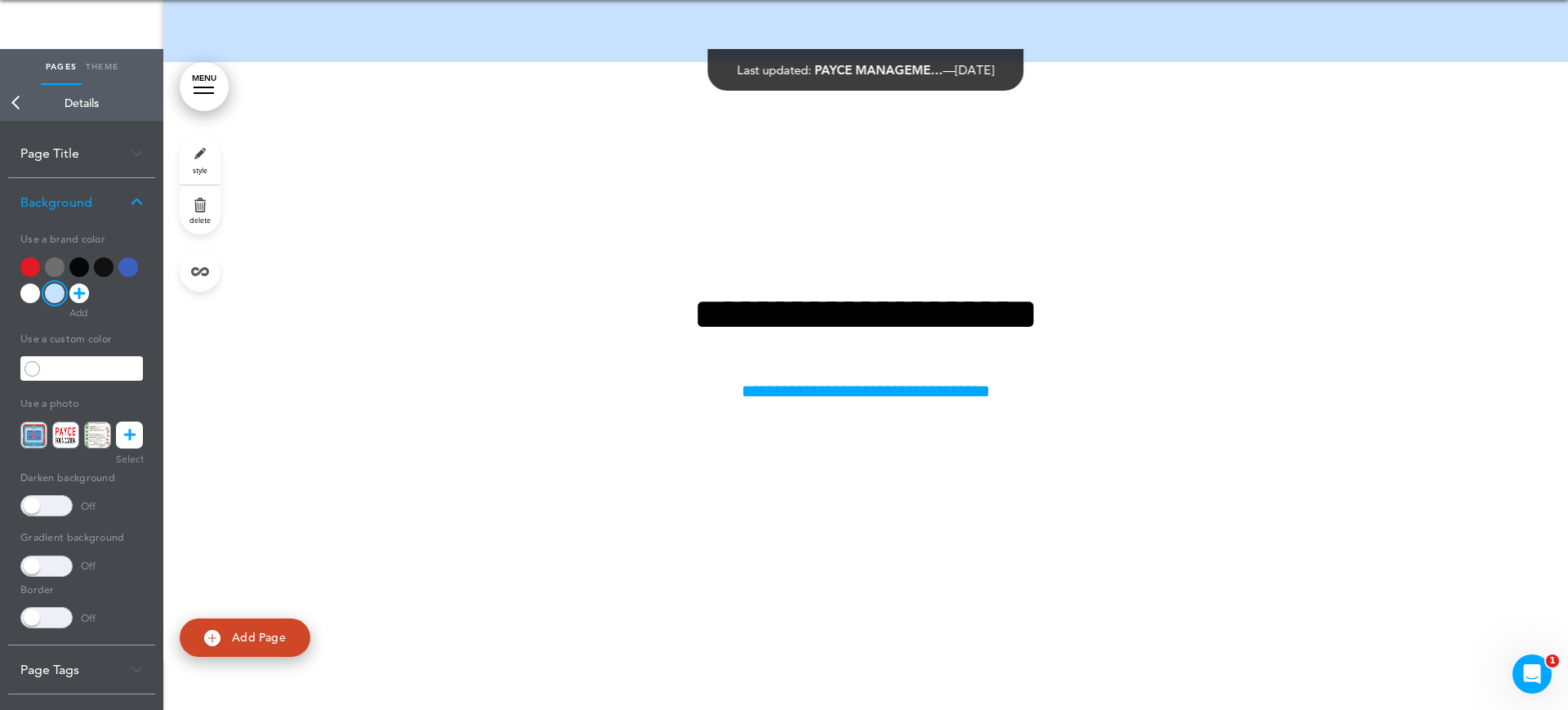
scroll to position [31133, 0]
